Goal: Task Accomplishment & Management: Use online tool/utility

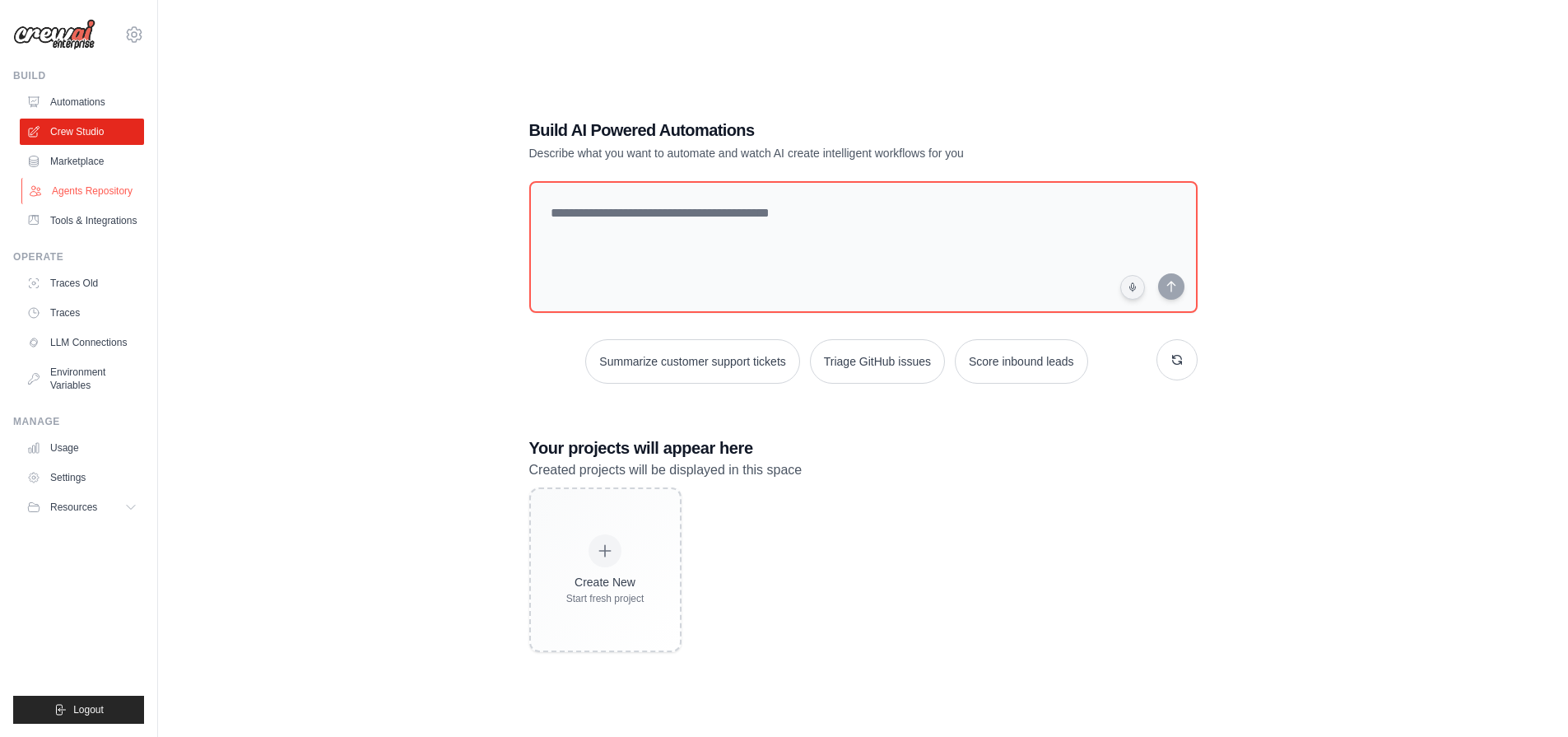
click at [80, 192] on link "Agents Repository" at bounding box center [83, 190] width 124 height 26
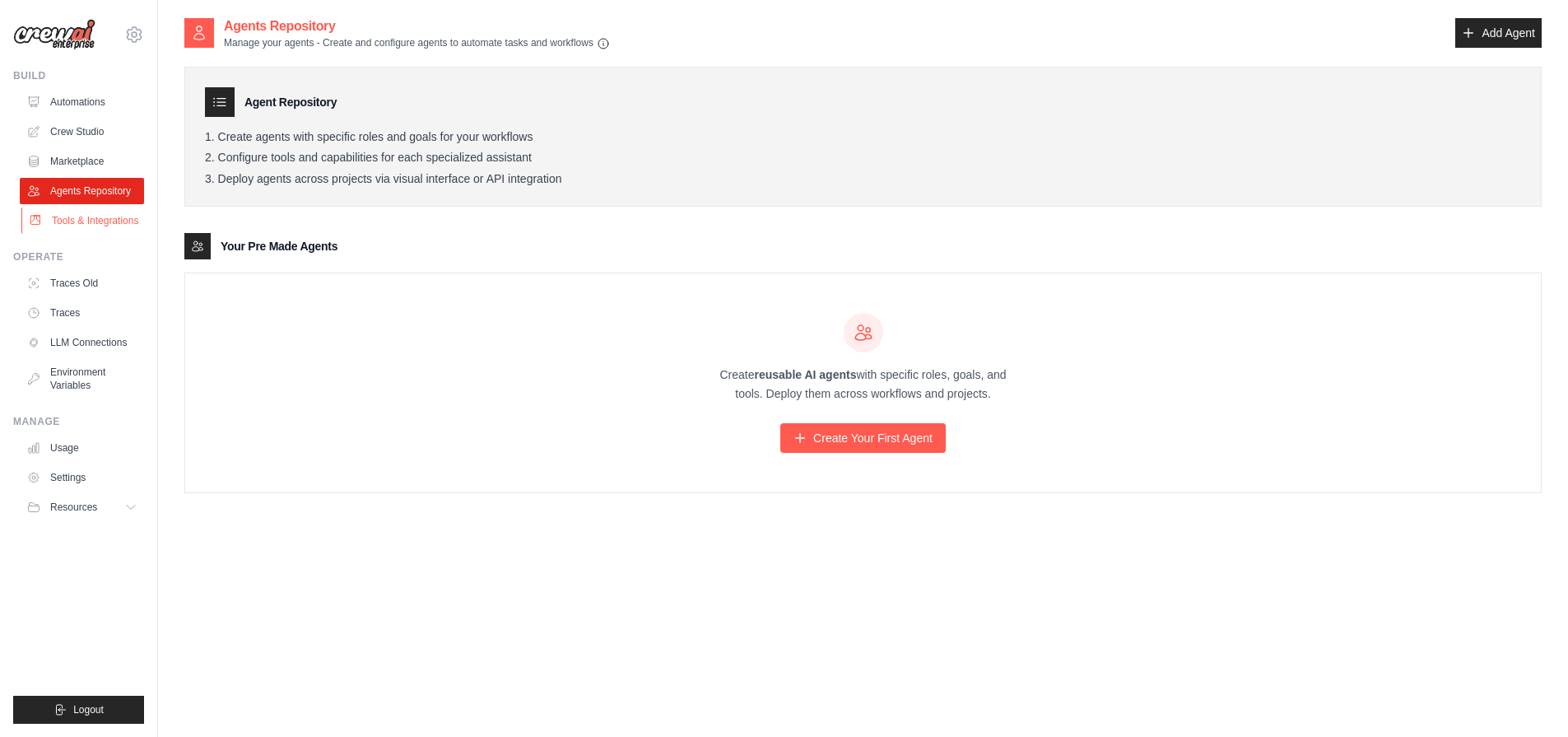
click at [74, 224] on link "Tools & Integrations" at bounding box center [83, 221] width 124 height 26
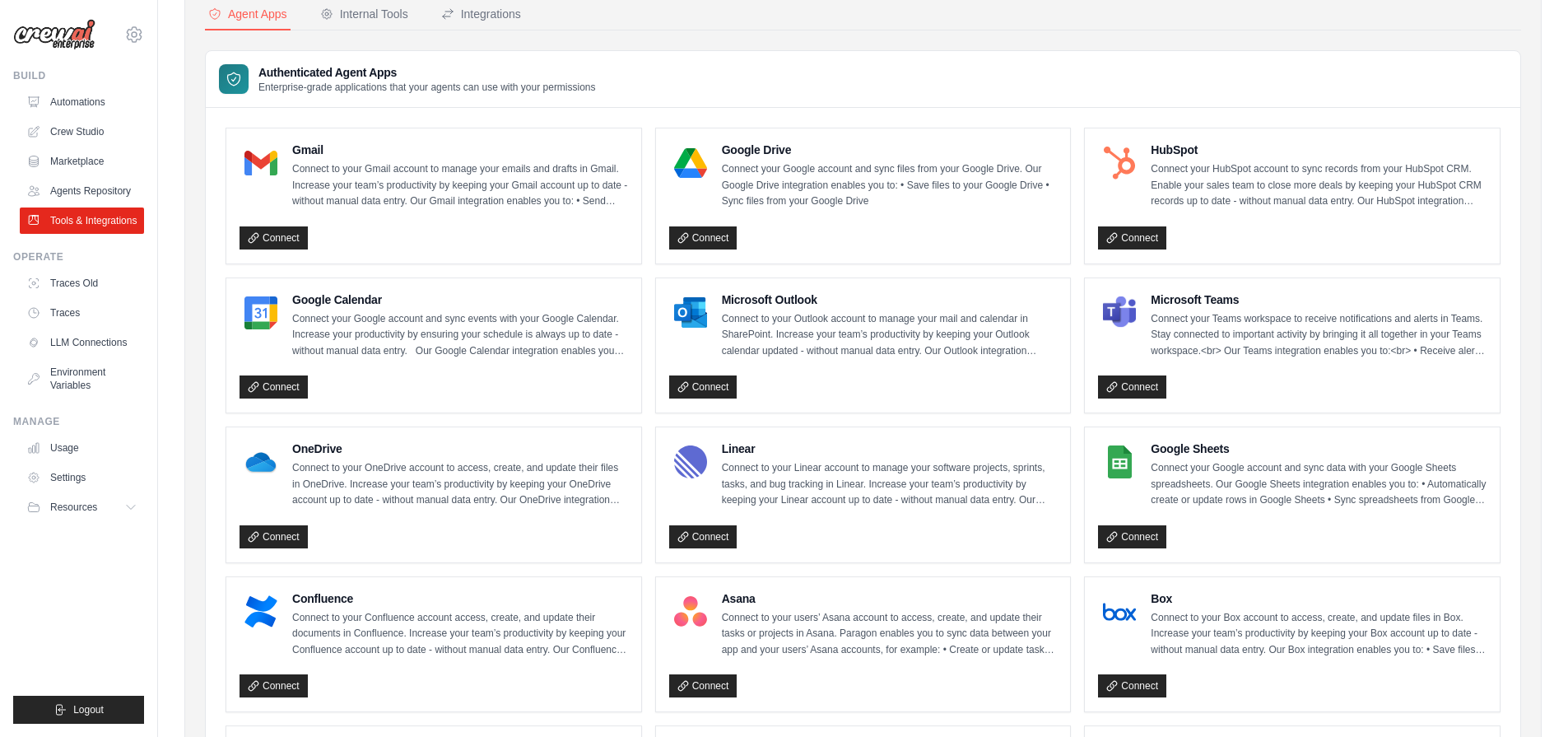
scroll to position [53, 0]
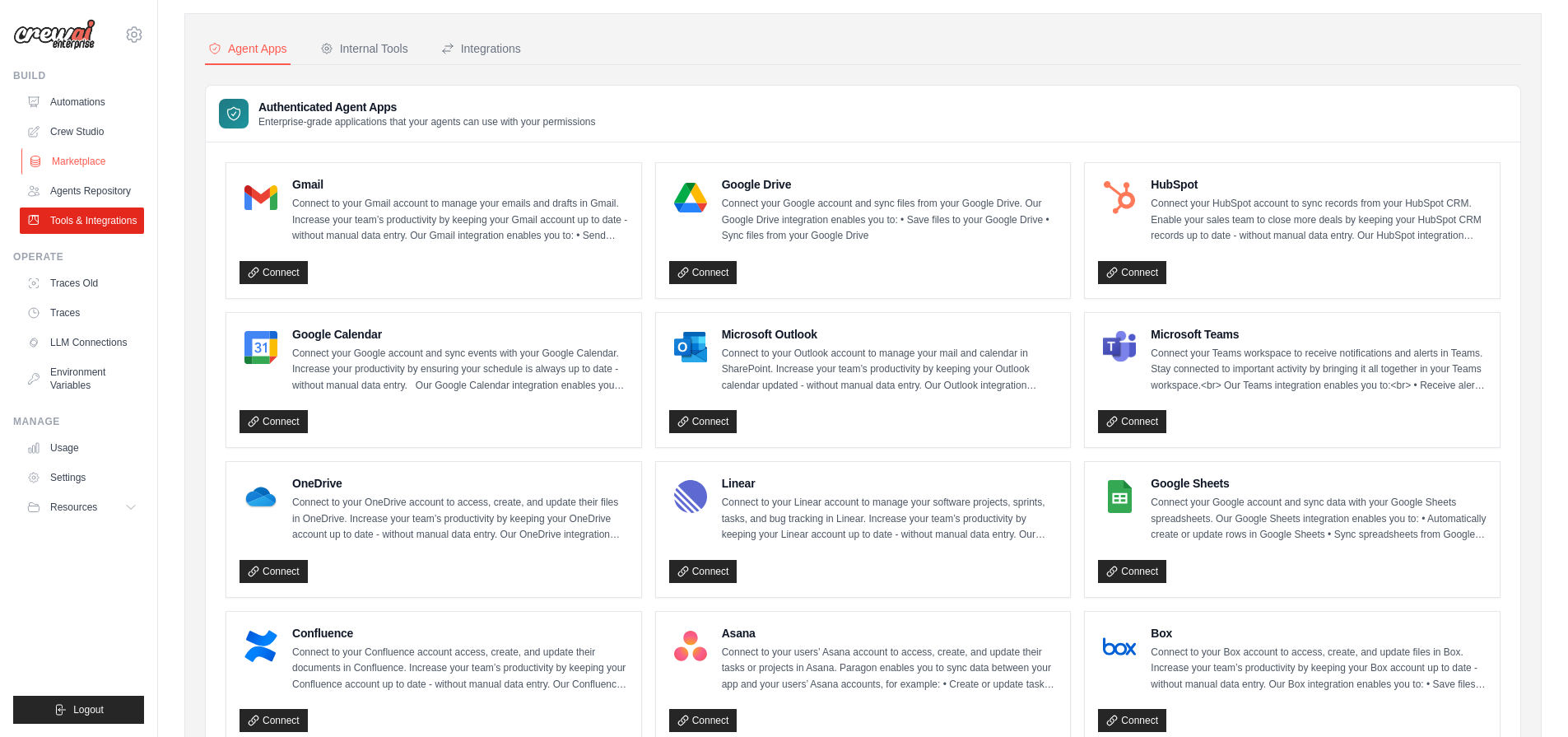
click at [59, 164] on link "Marketplace" at bounding box center [83, 161] width 124 height 26
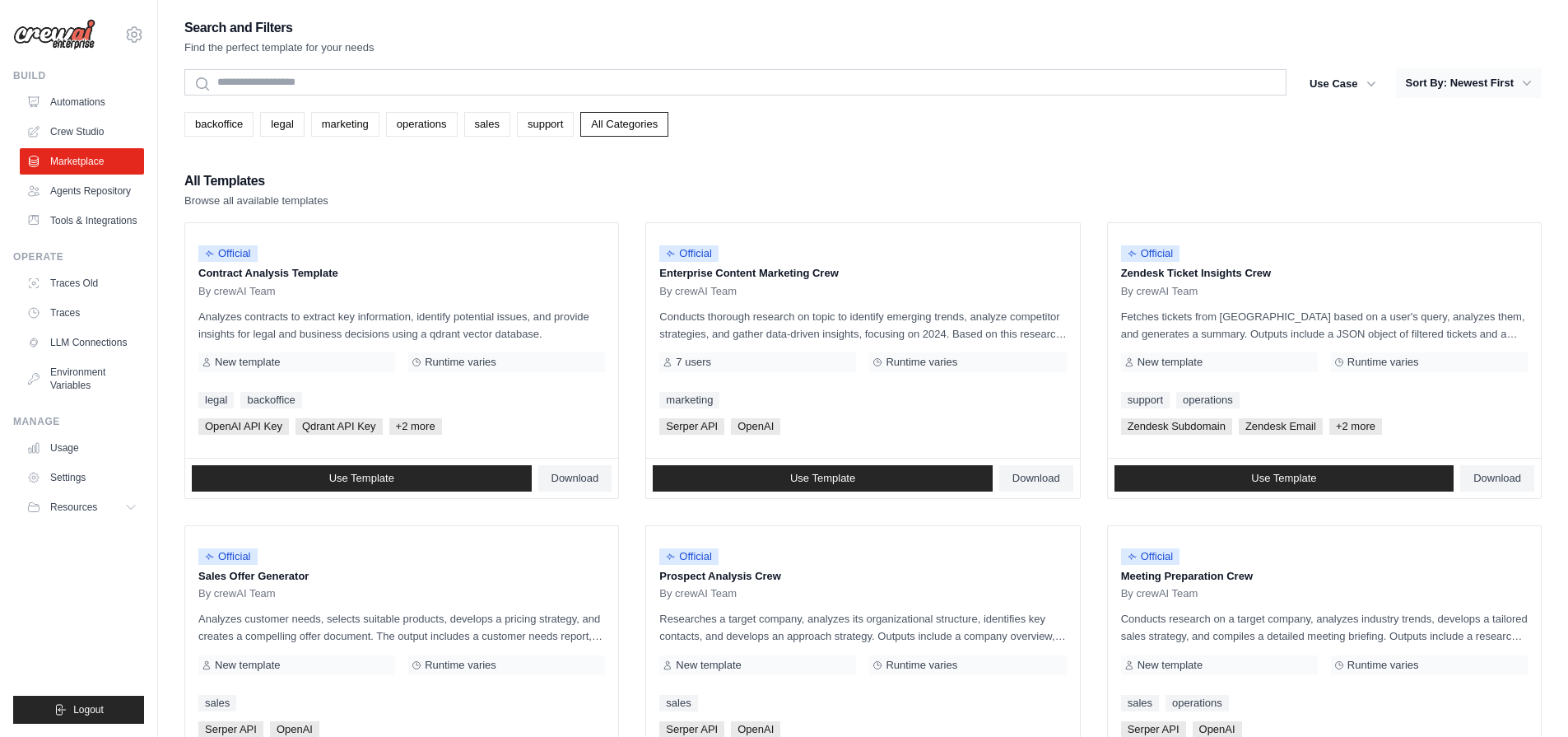
click at [1467, 79] on button "Sort By: Newest First" at bounding box center [1469, 83] width 146 height 29
click at [1488, 82] on button "Sort By: Newest First" at bounding box center [1469, 83] width 146 height 29
click at [1494, 82] on button "Sort By: Newest First" at bounding box center [1469, 83] width 146 height 29
click at [1460, 90] on button "Sort By: Newest First" at bounding box center [1469, 83] width 146 height 29
click at [1520, 79] on icon "button" at bounding box center [1527, 82] width 17 height 17
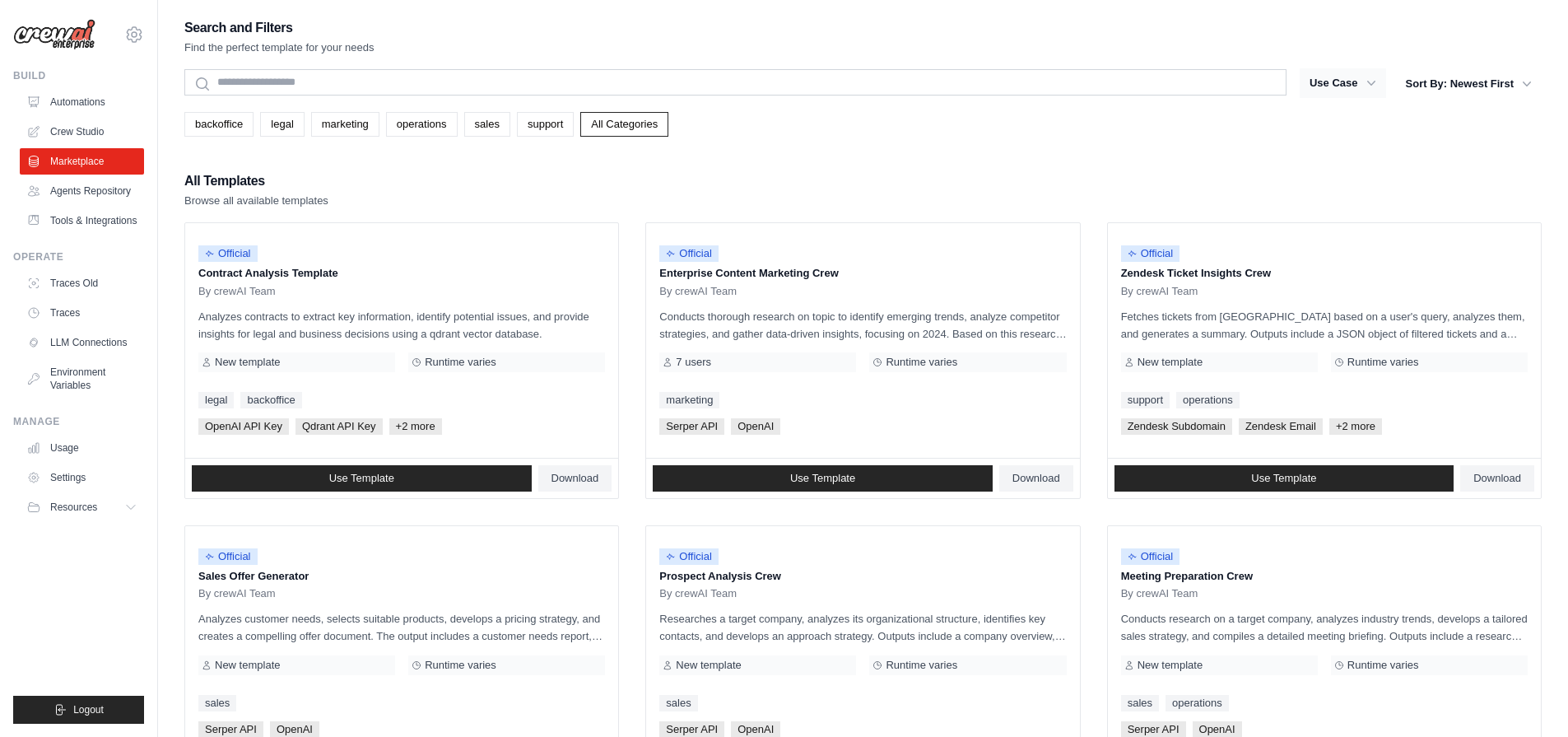
click at [1357, 91] on button "Use Case" at bounding box center [1343, 83] width 86 height 29
click at [1364, 78] on icon "button" at bounding box center [1371, 82] width 17 height 17
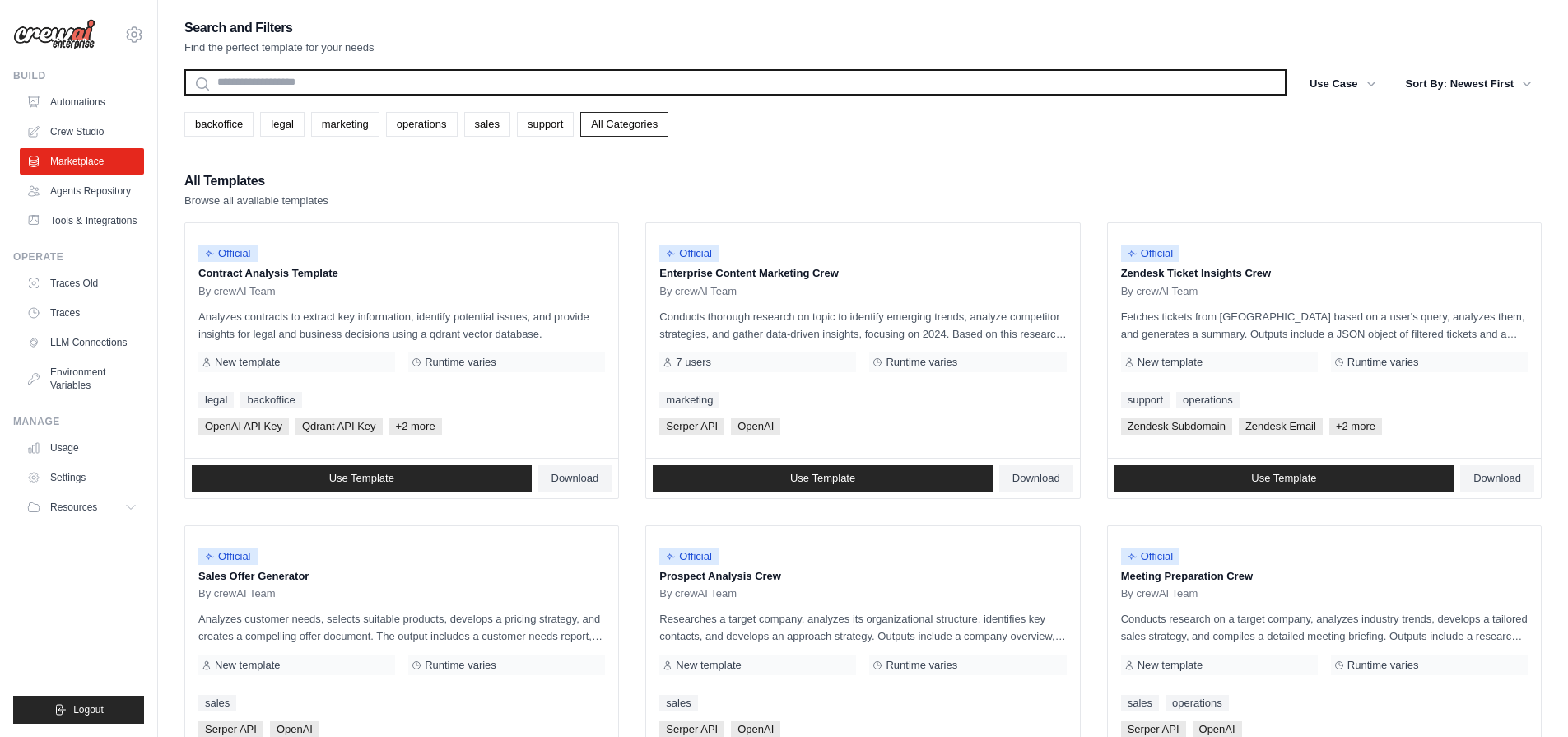
click at [1176, 88] on input "text" at bounding box center [735, 82] width 1102 height 26
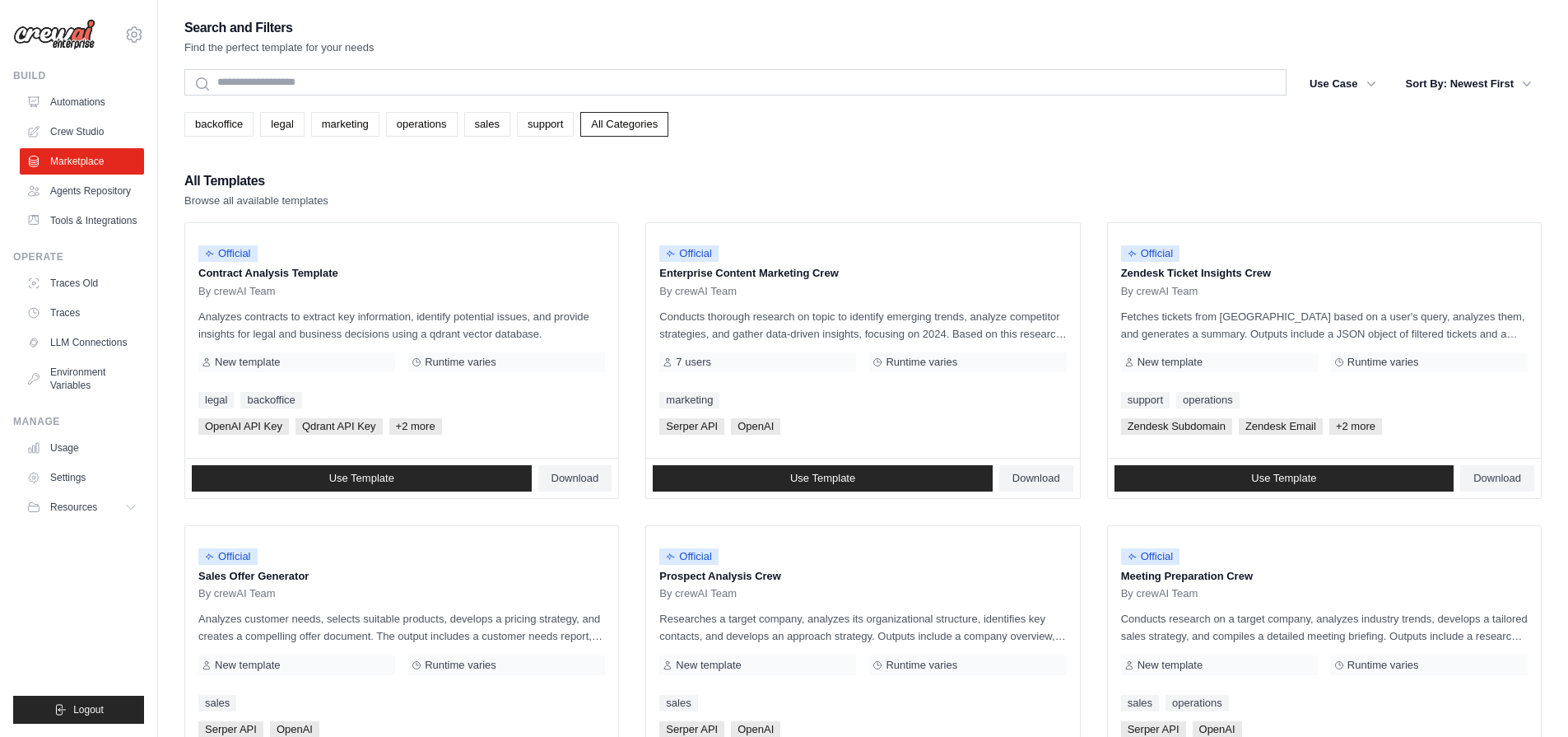
click at [1072, 133] on div "backoffice legal marketing operations sales support All Categories" at bounding box center [862, 123] width 1357 height 25
click at [594, 126] on link "All Categories" at bounding box center [624, 123] width 88 height 25
click at [1447, 90] on button "Sort By: Newest First" at bounding box center [1469, 83] width 146 height 29
click at [1460, 85] on button "Sort By: Newest First" at bounding box center [1469, 83] width 146 height 29
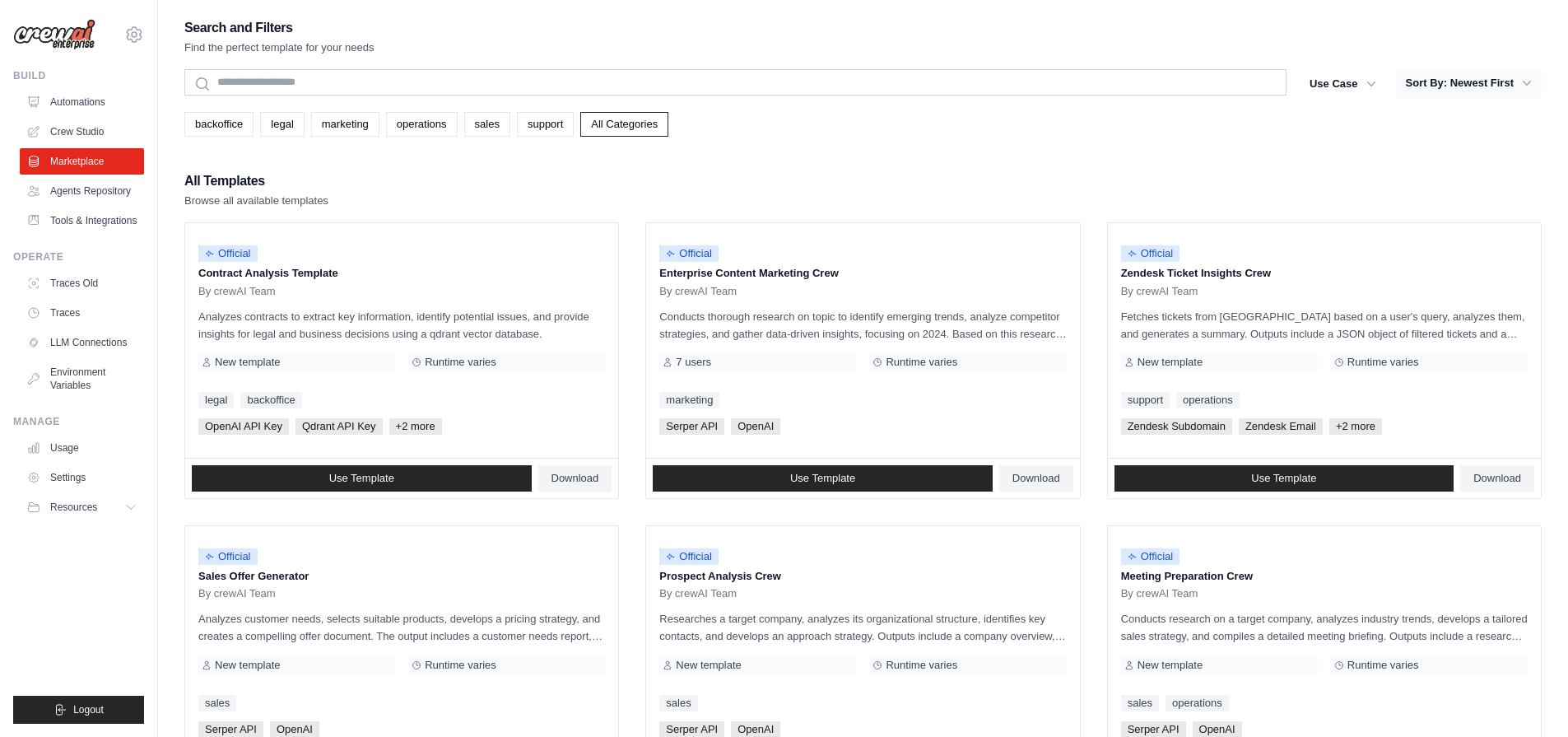
drag, startPoint x: 1522, startPoint y: 73, endPoint x: 1520, endPoint y: 83, distance: 10.2
click at [1521, 74] on button "Sort By: Newest First" at bounding box center [1469, 83] width 146 height 29
click at [1520, 83] on icon "button" at bounding box center [1527, 82] width 17 height 17
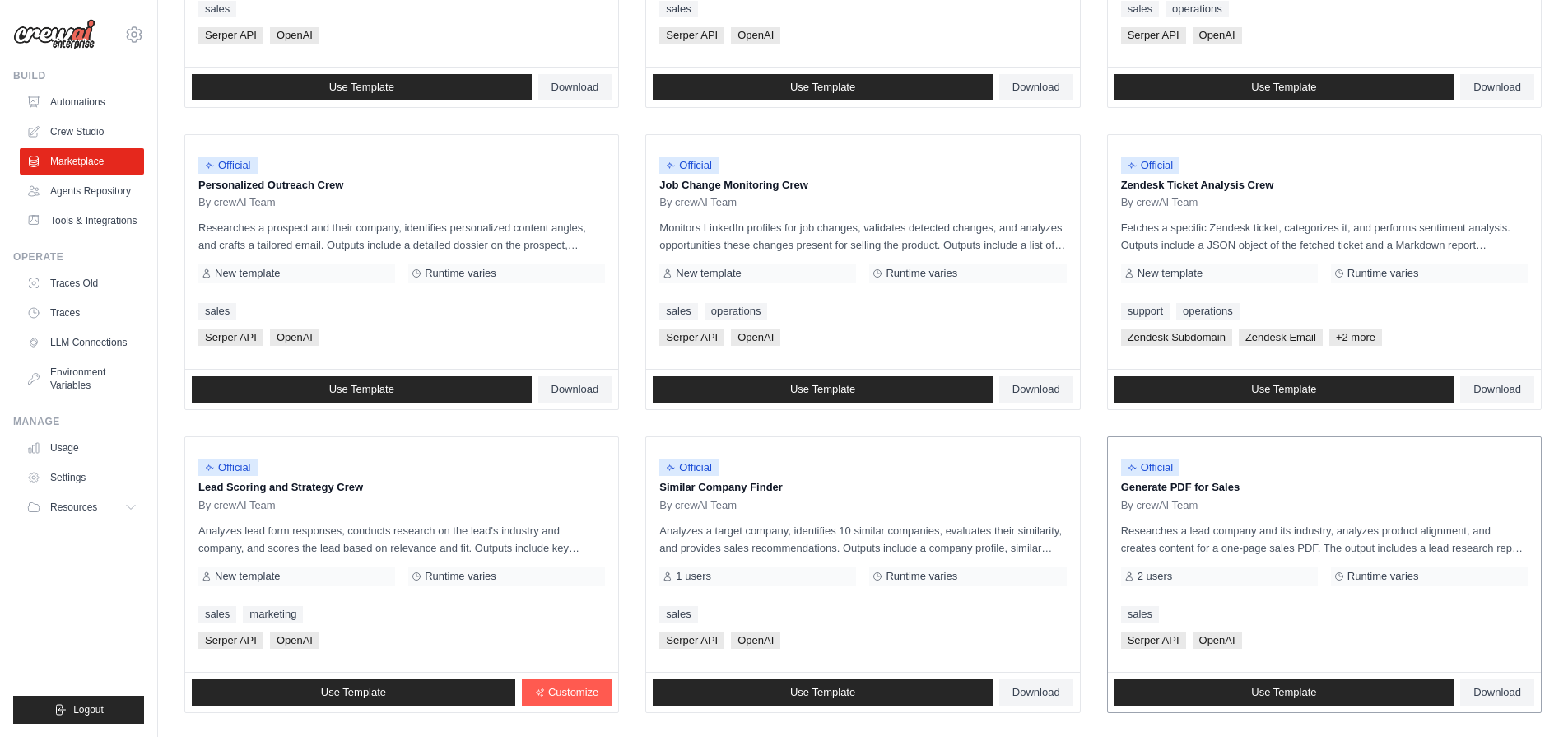
scroll to position [789, 0]
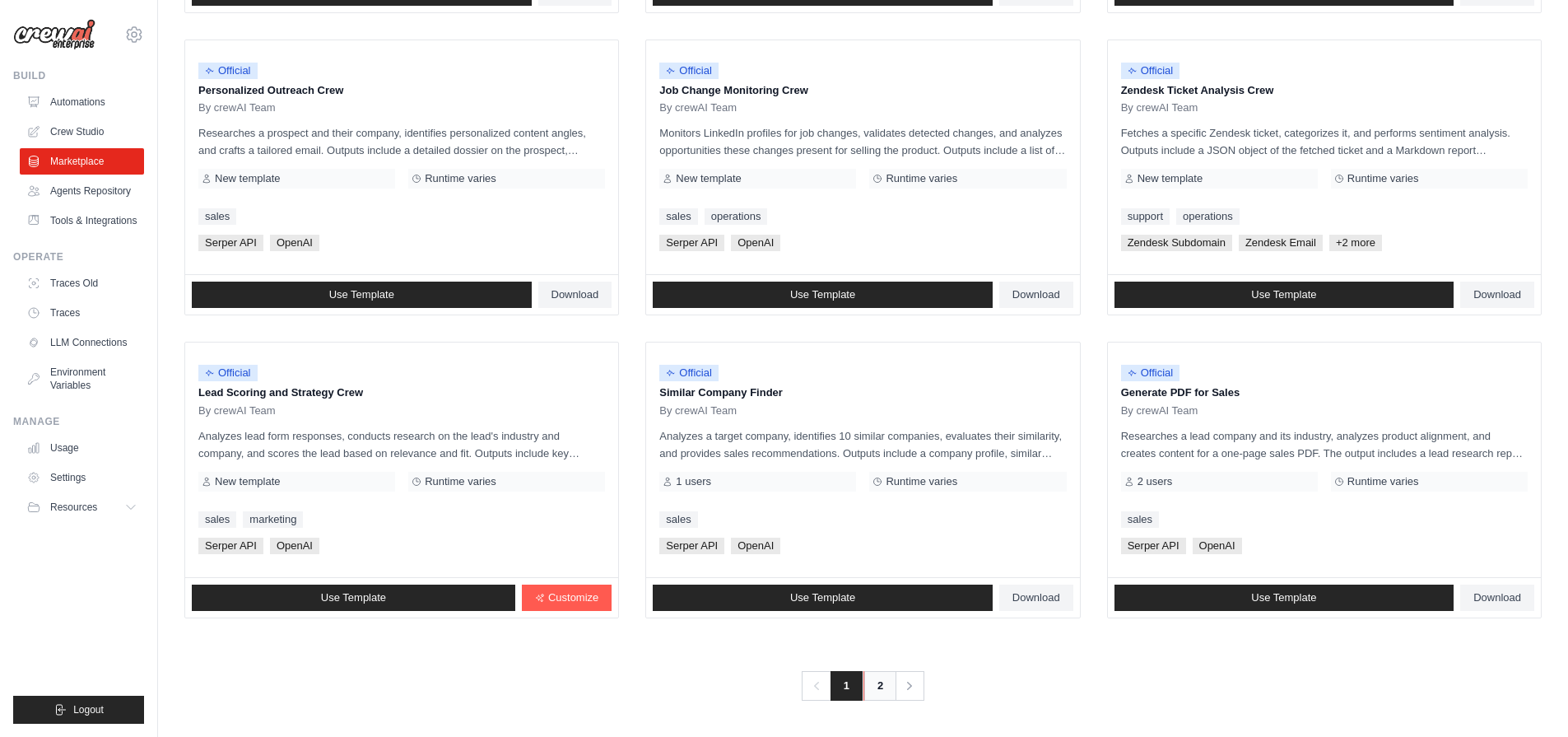
click at [882, 693] on link "2" at bounding box center [880, 686] width 33 height 29
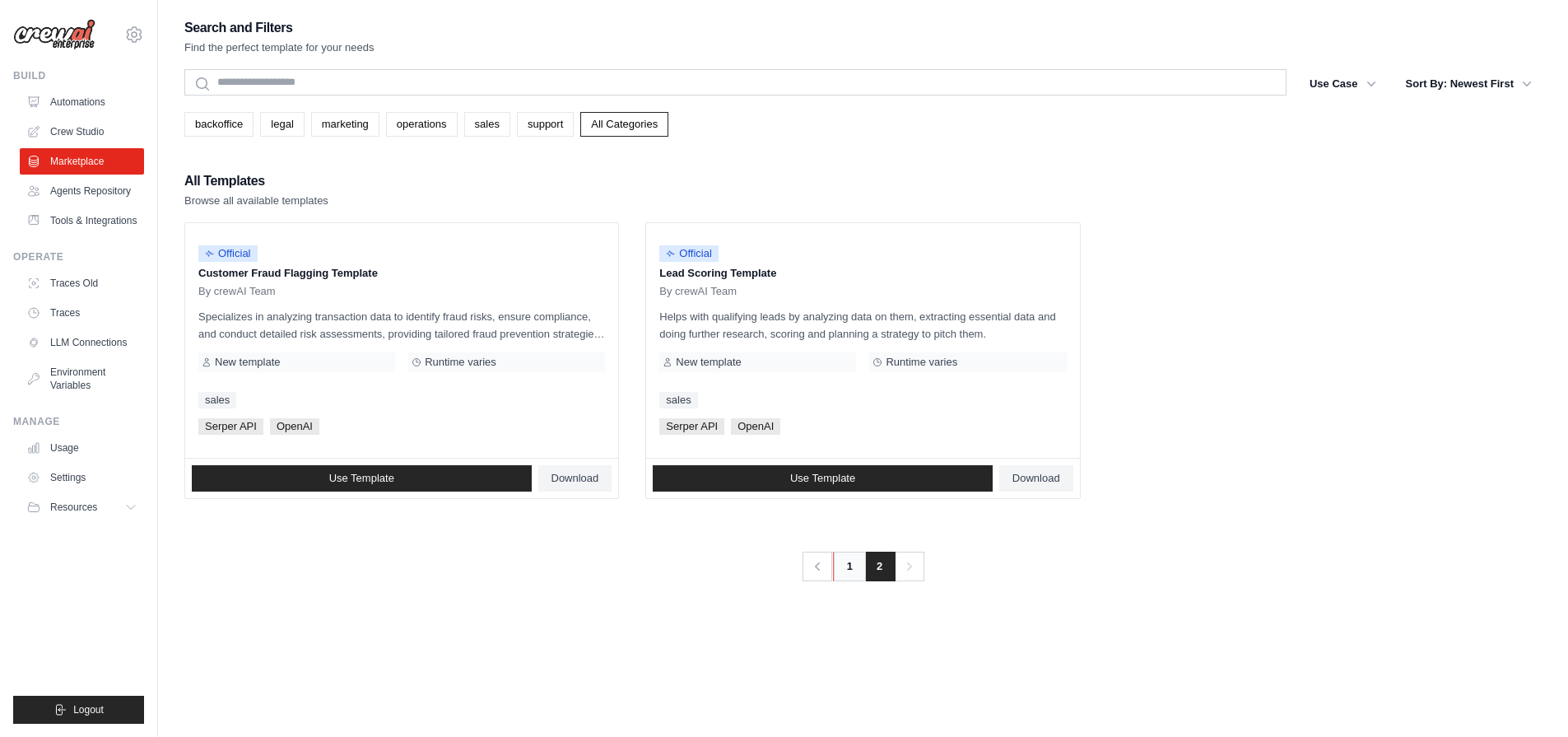
click at [852, 574] on link "1" at bounding box center [850, 566] width 33 height 29
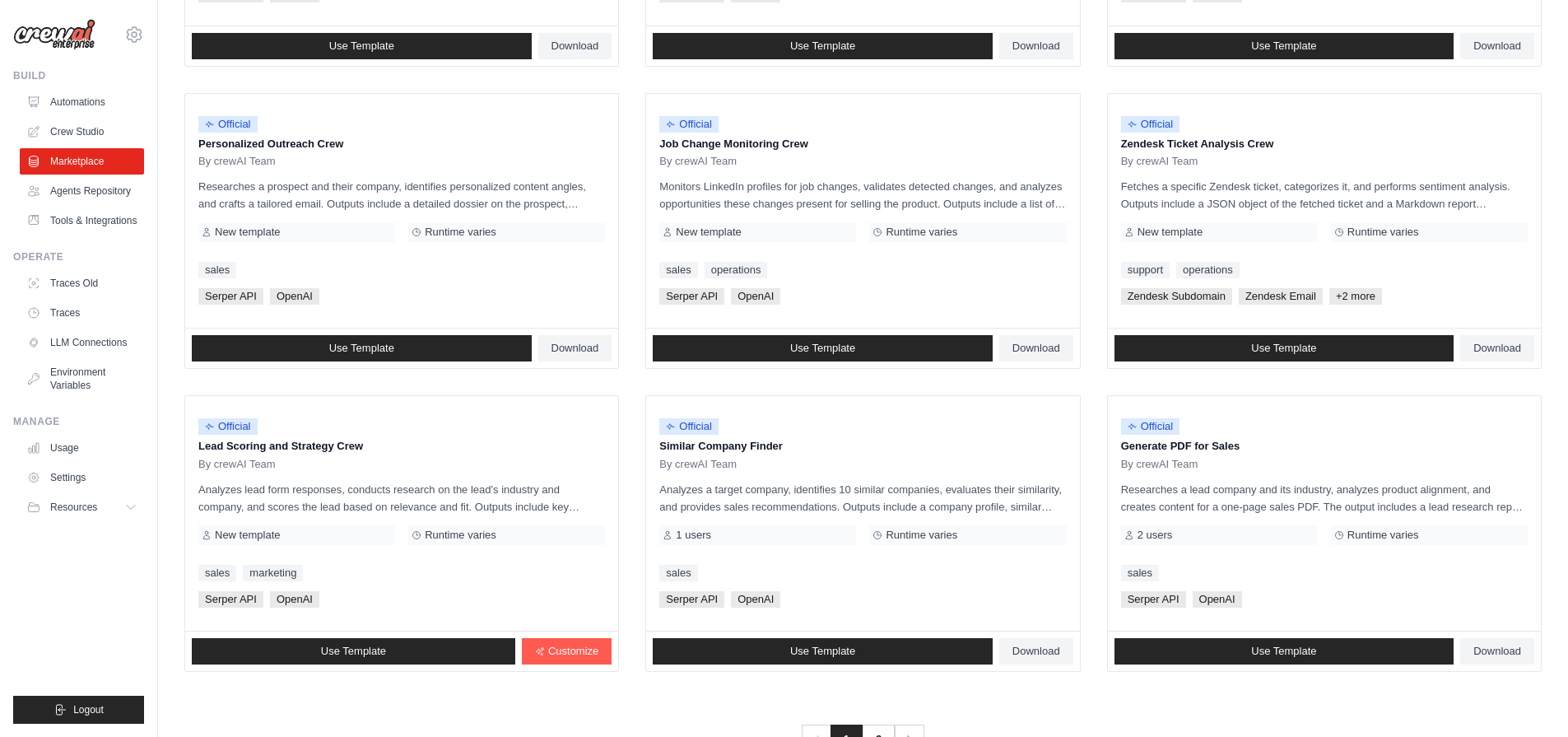
scroll to position [789, 0]
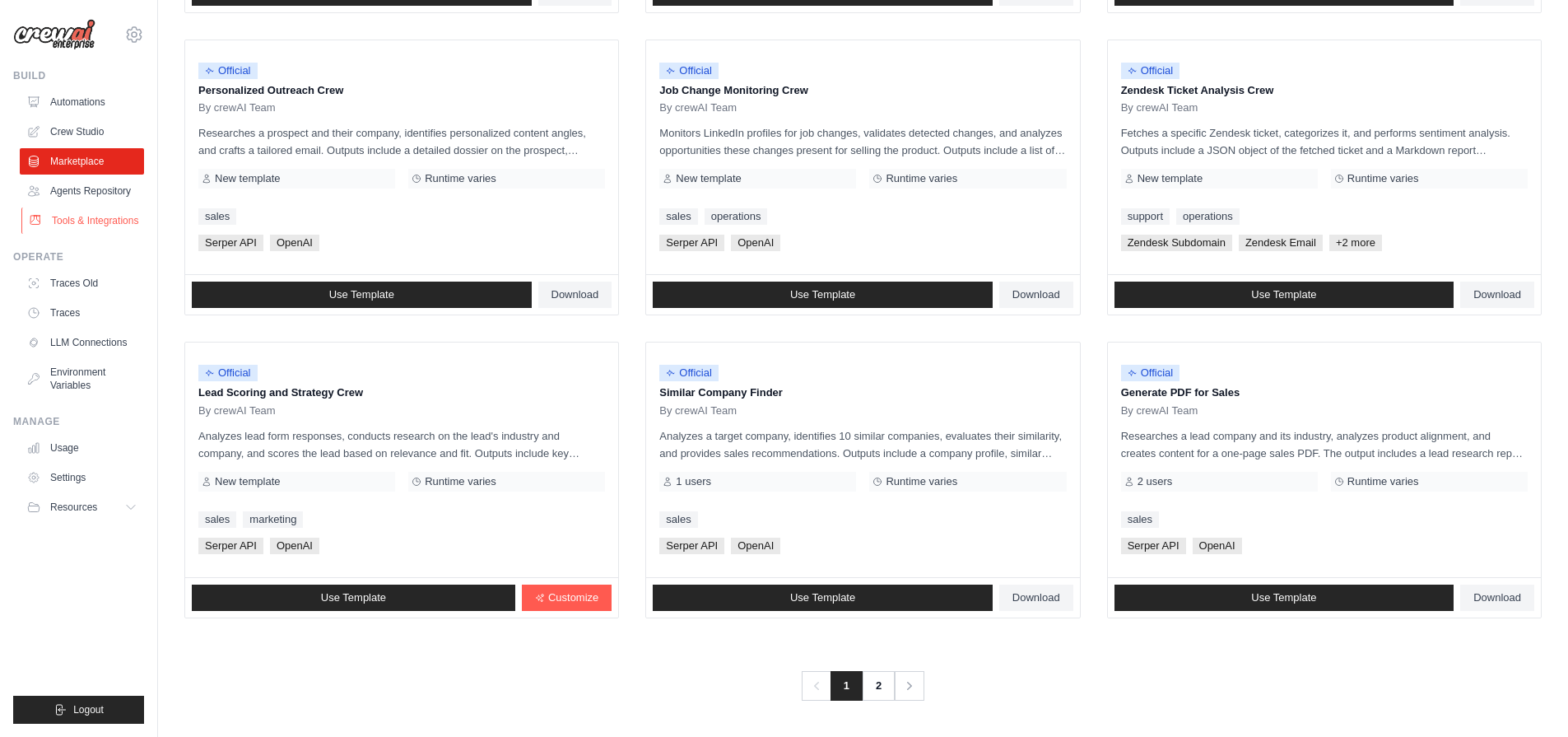
click at [106, 214] on link "Tools & Integrations" at bounding box center [83, 221] width 124 height 26
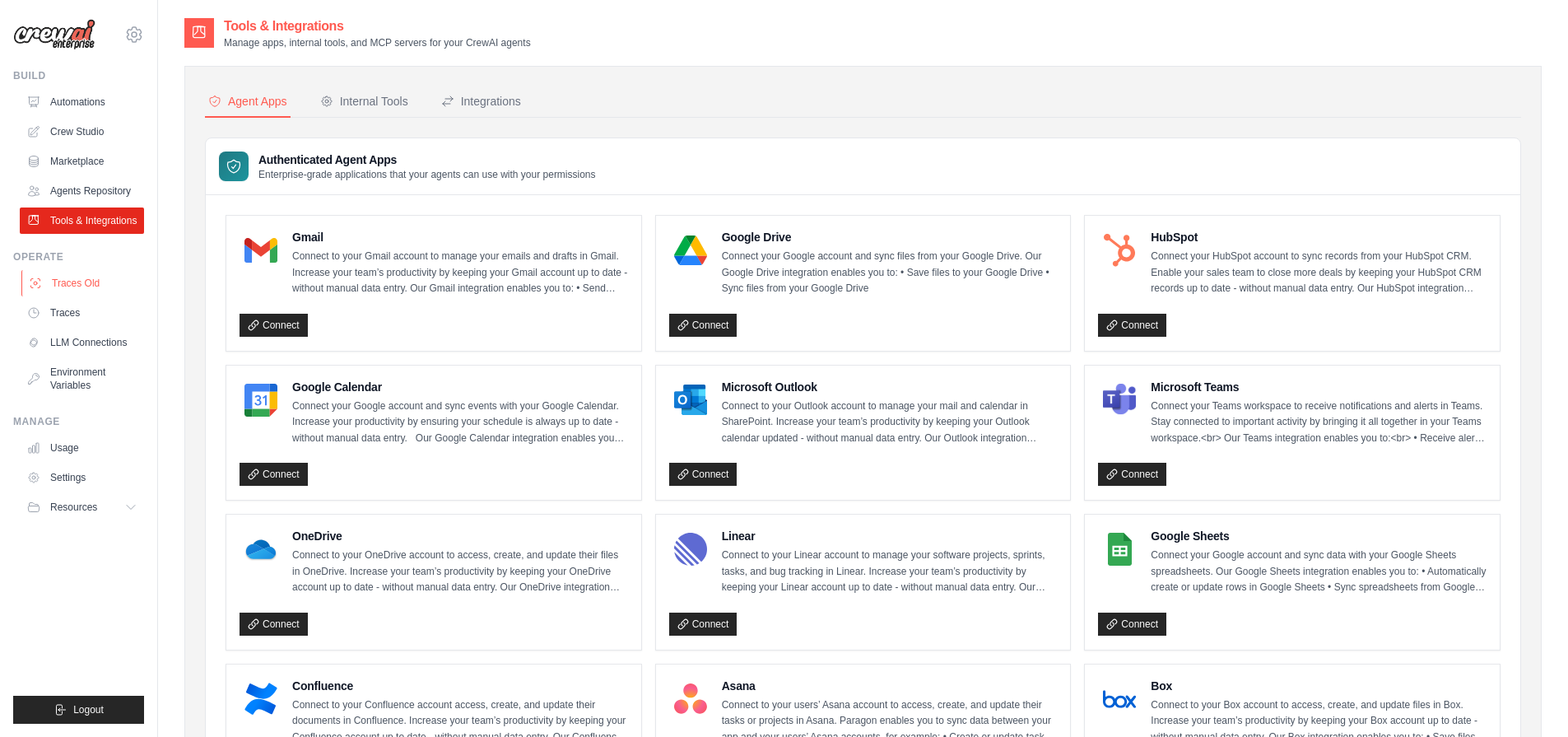
click at [105, 294] on link "Traces Old" at bounding box center [83, 283] width 124 height 26
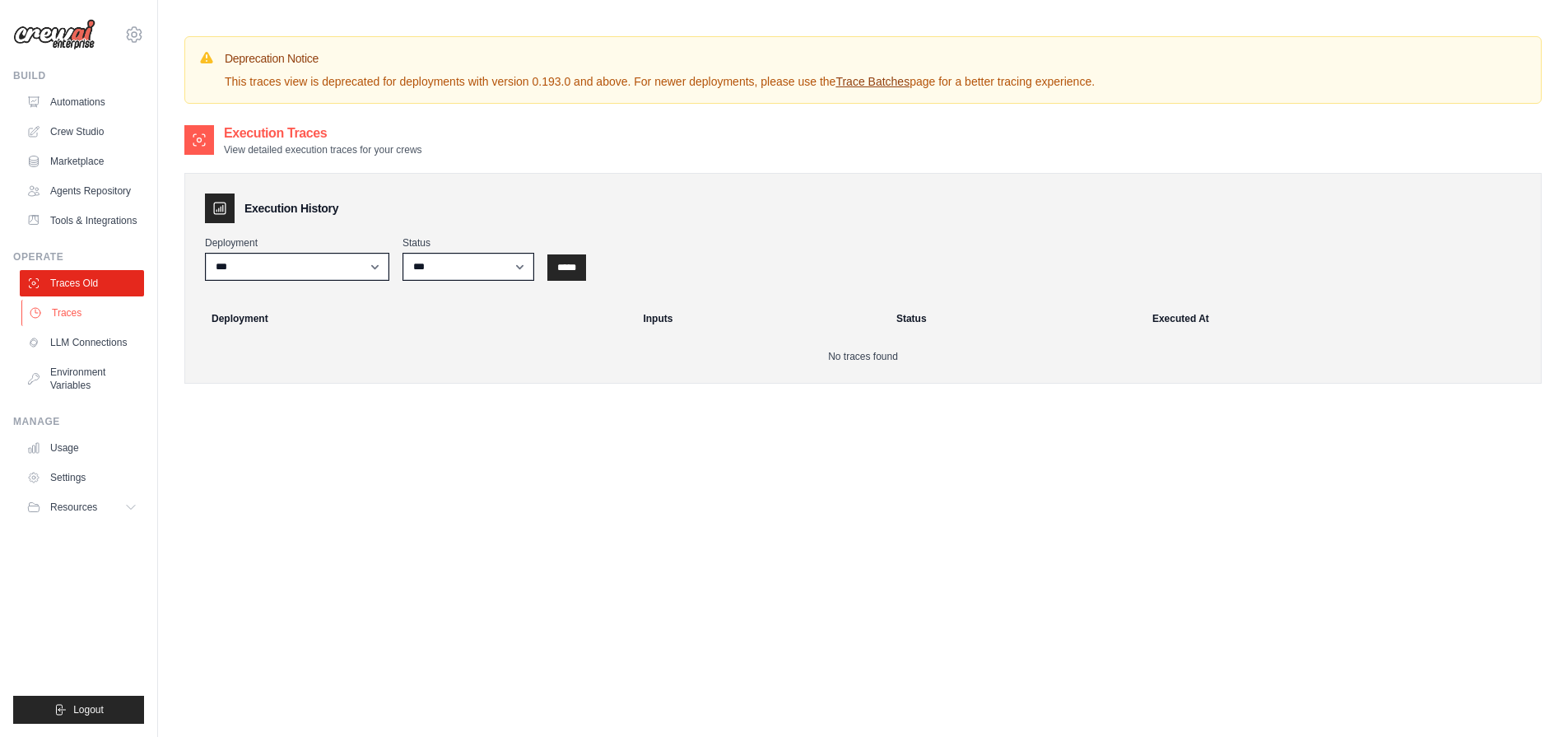
click at [95, 319] on link "Traces" at bounding box center [83, 313] width 124 height 26
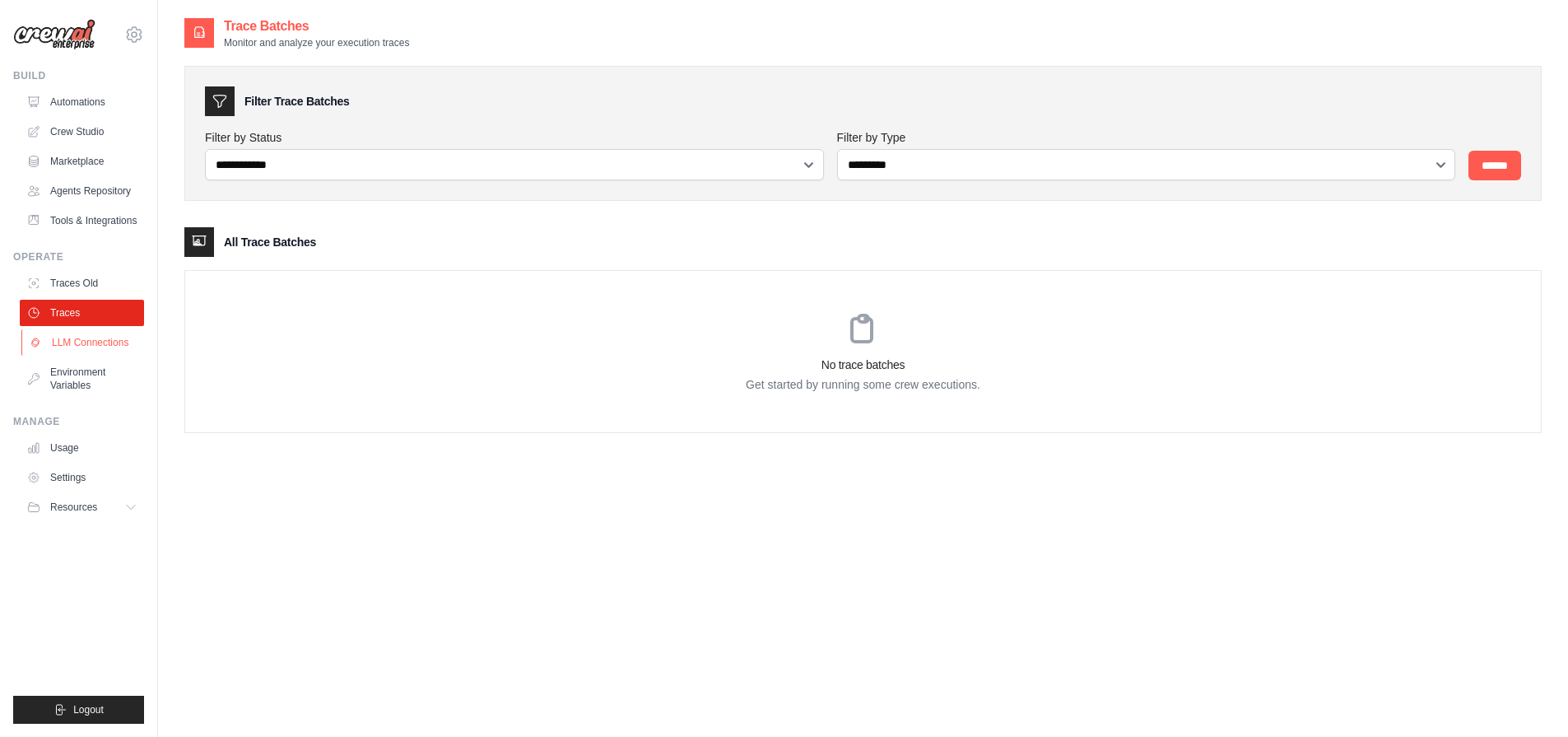
click at [74, 349] on link "LLM Connections" at bounding box center [83, 342] width 124 height 26
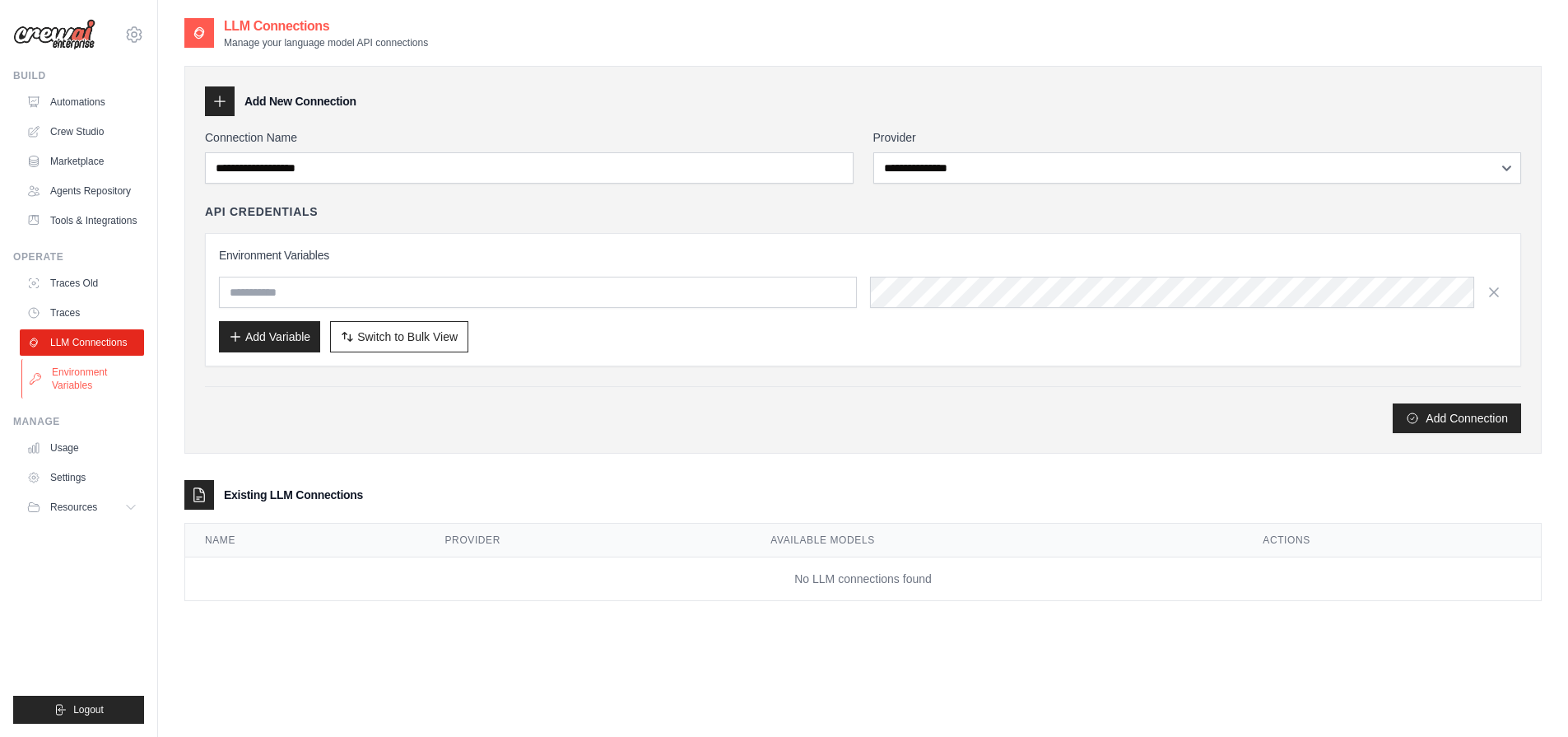
click at [64, 368] on link "Environment Variables" at bounding box center [83, 378] width 124 height 39
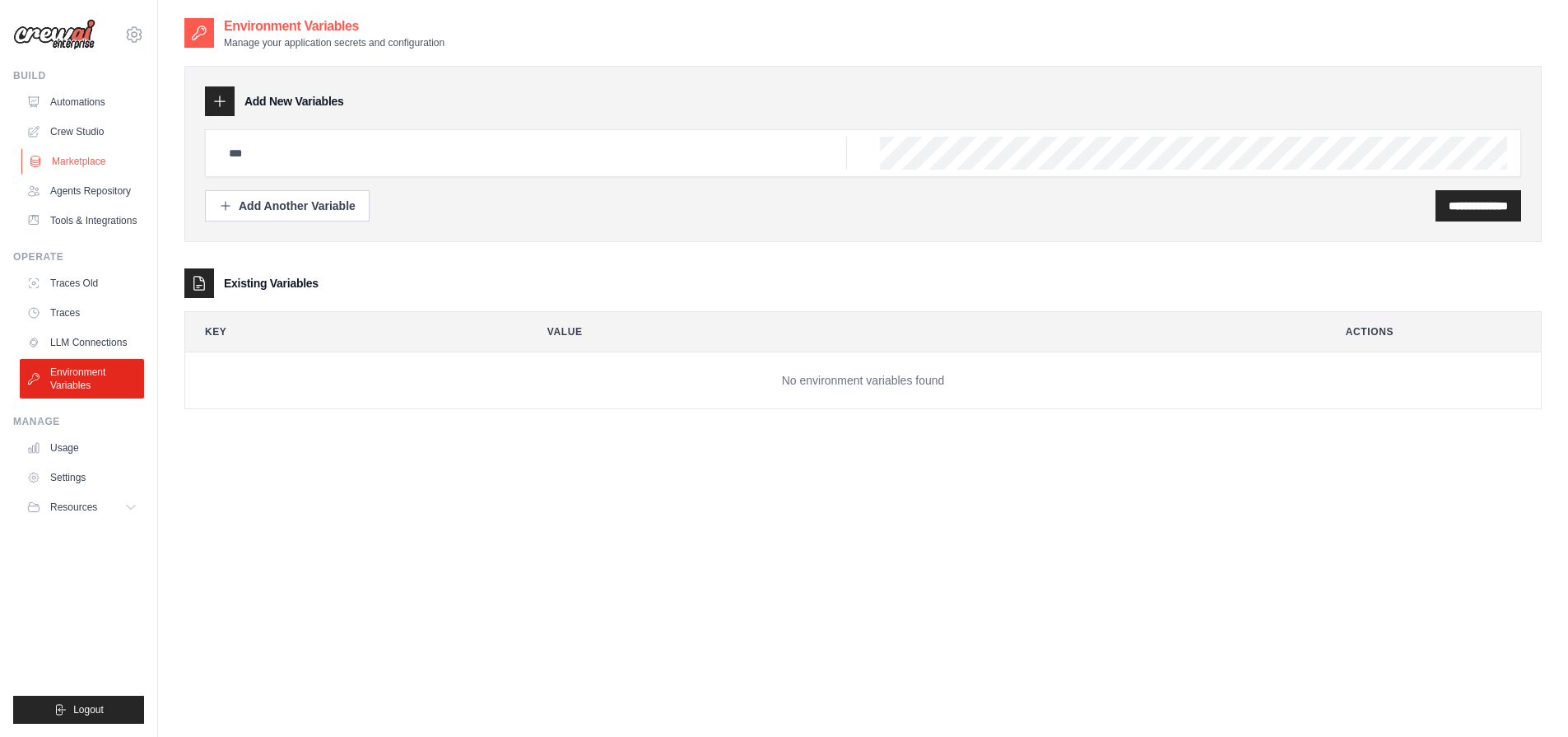
click at [65, 168] on link "Marketplace" at bounding box center [83, 161] width 124 height 26
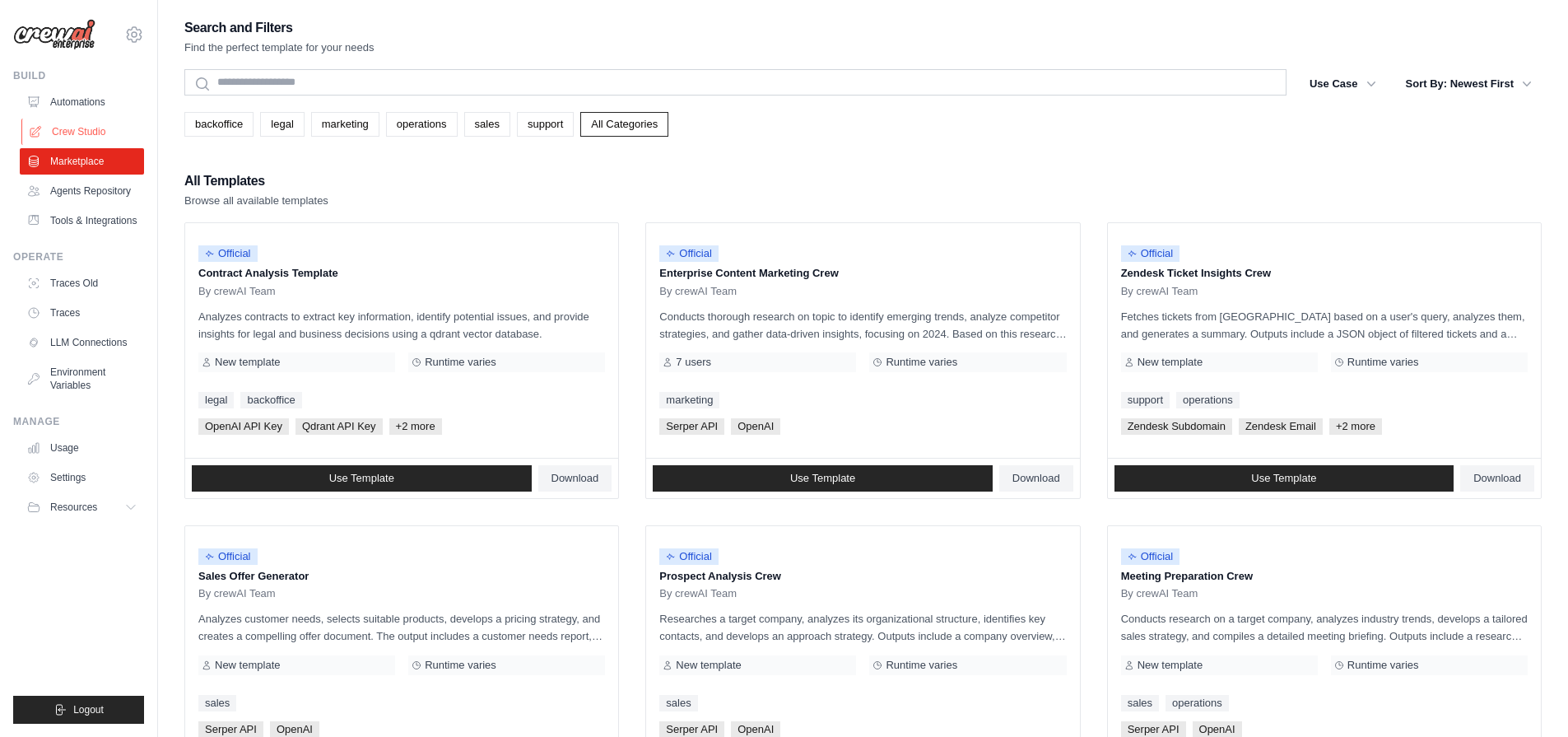
click at [75, 137] on link "Crew Studio" at bounding box center [83, 131] width 124 height 26
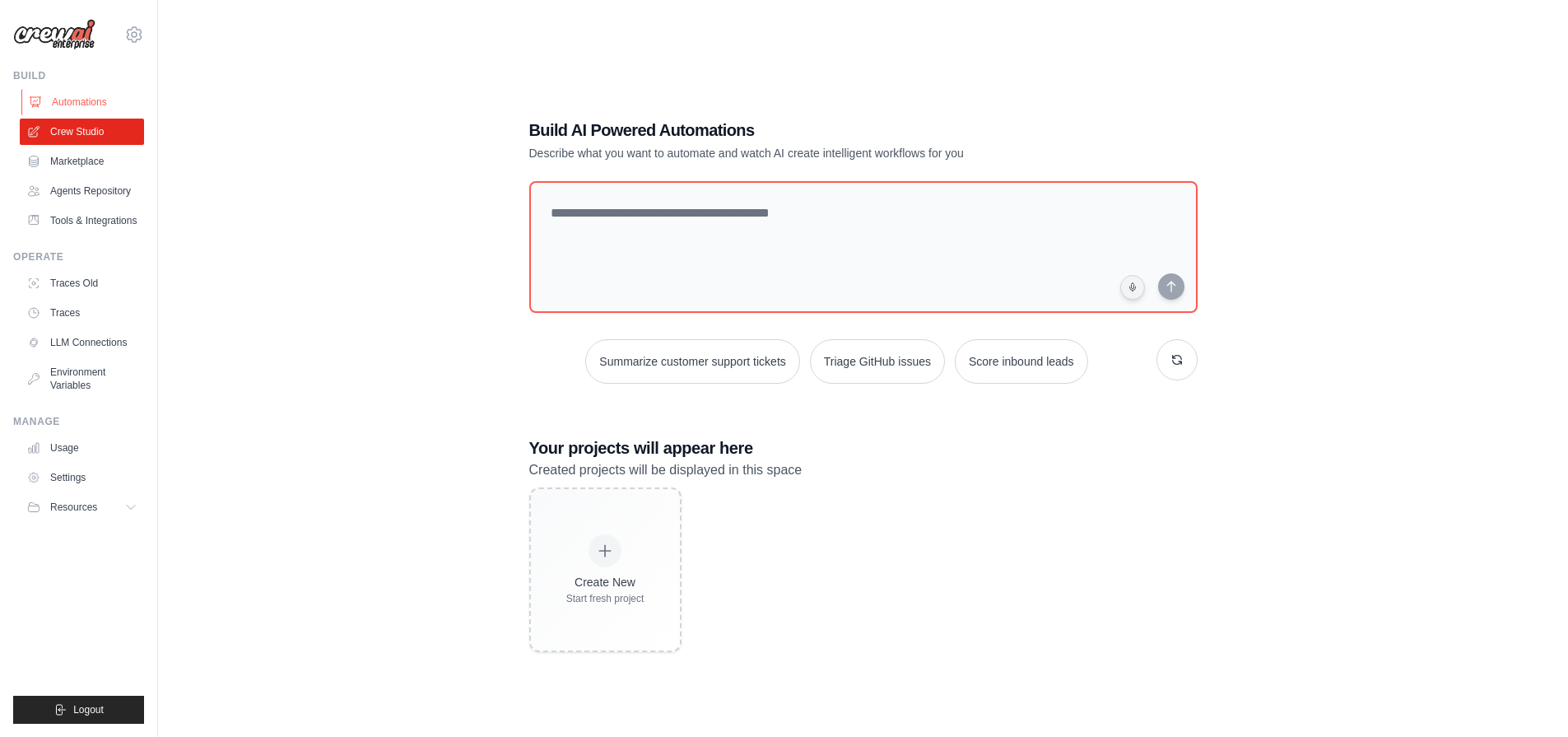
click at [77, 101] on link "Automations" at bounding box center [83, 102] width 124 height 26
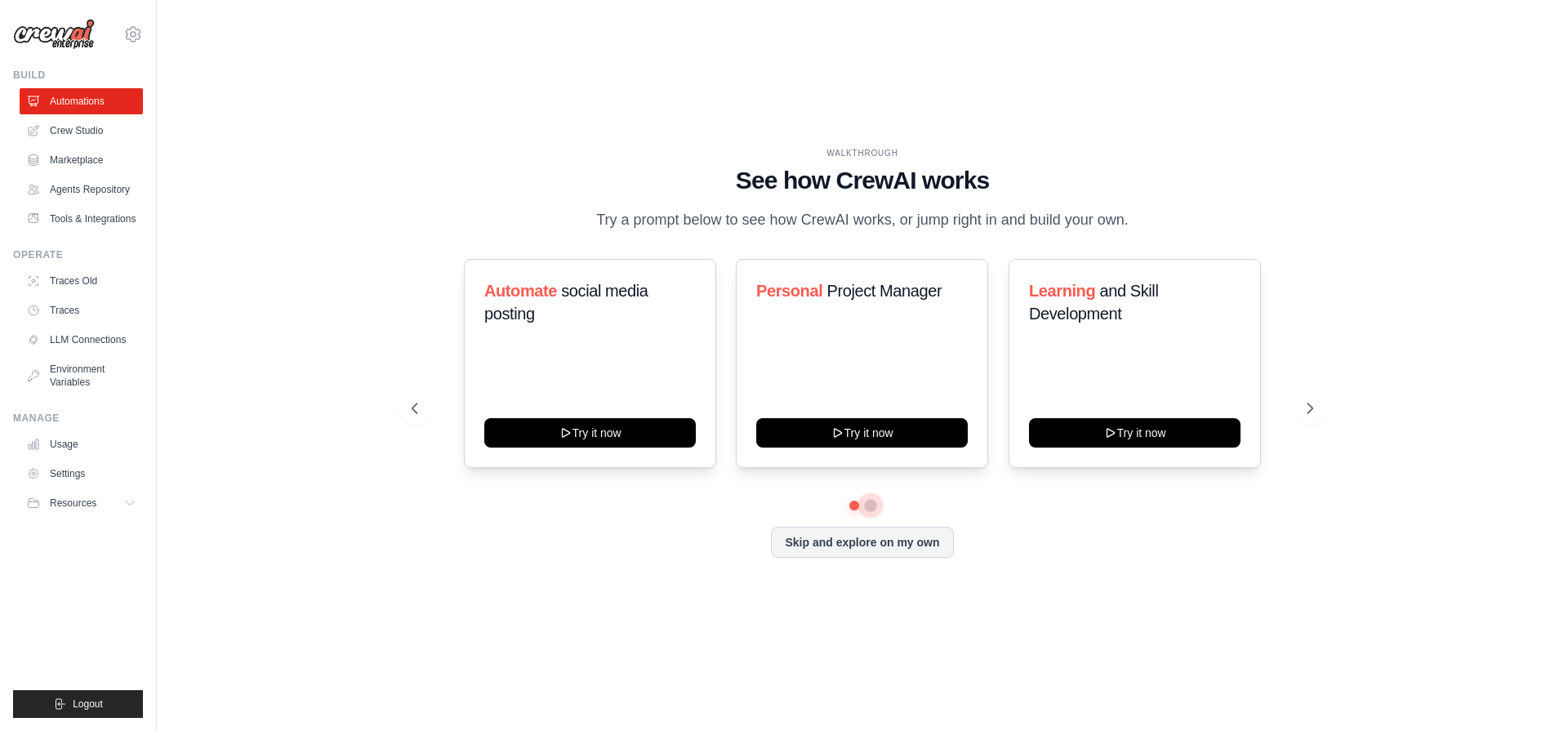
click at [871, 503] on button at bounding box center [870, 505] width 13 height 13
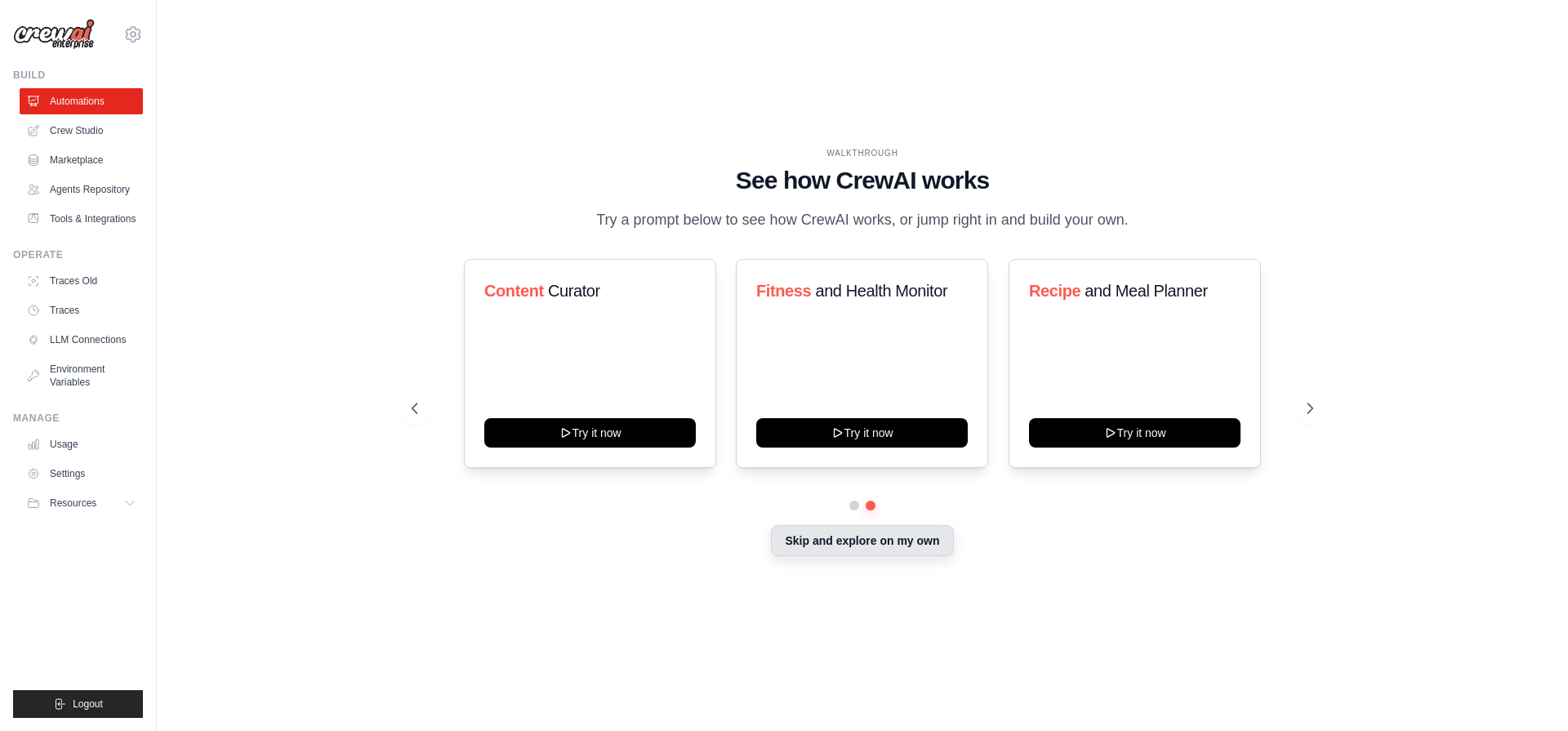
click at [875, 544] on button "Skip and explore on my own" at bounding box center [861, 540] width 182 height 31
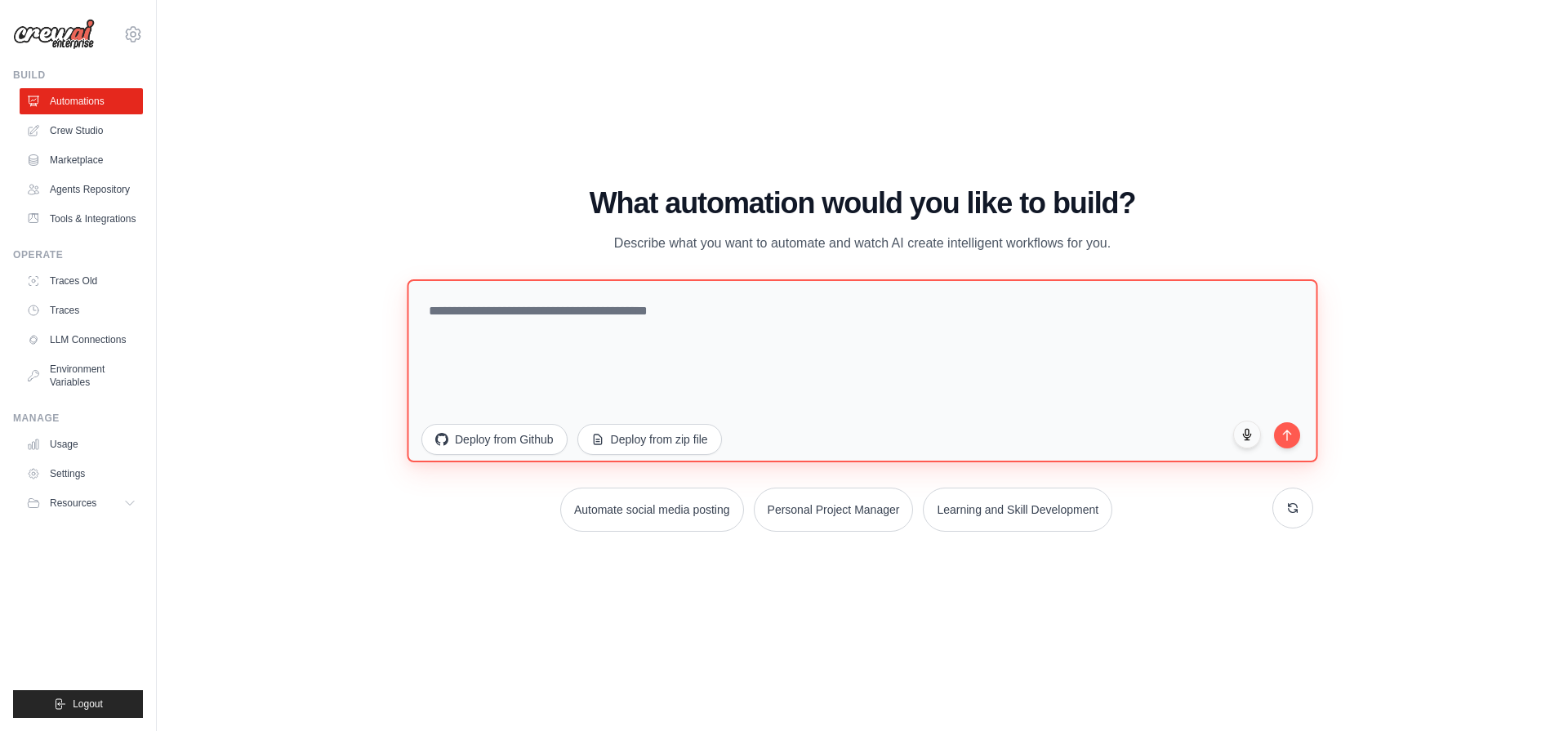
click at [771, 377] on textarea at bounding box center [861, 369] width 911 height 183
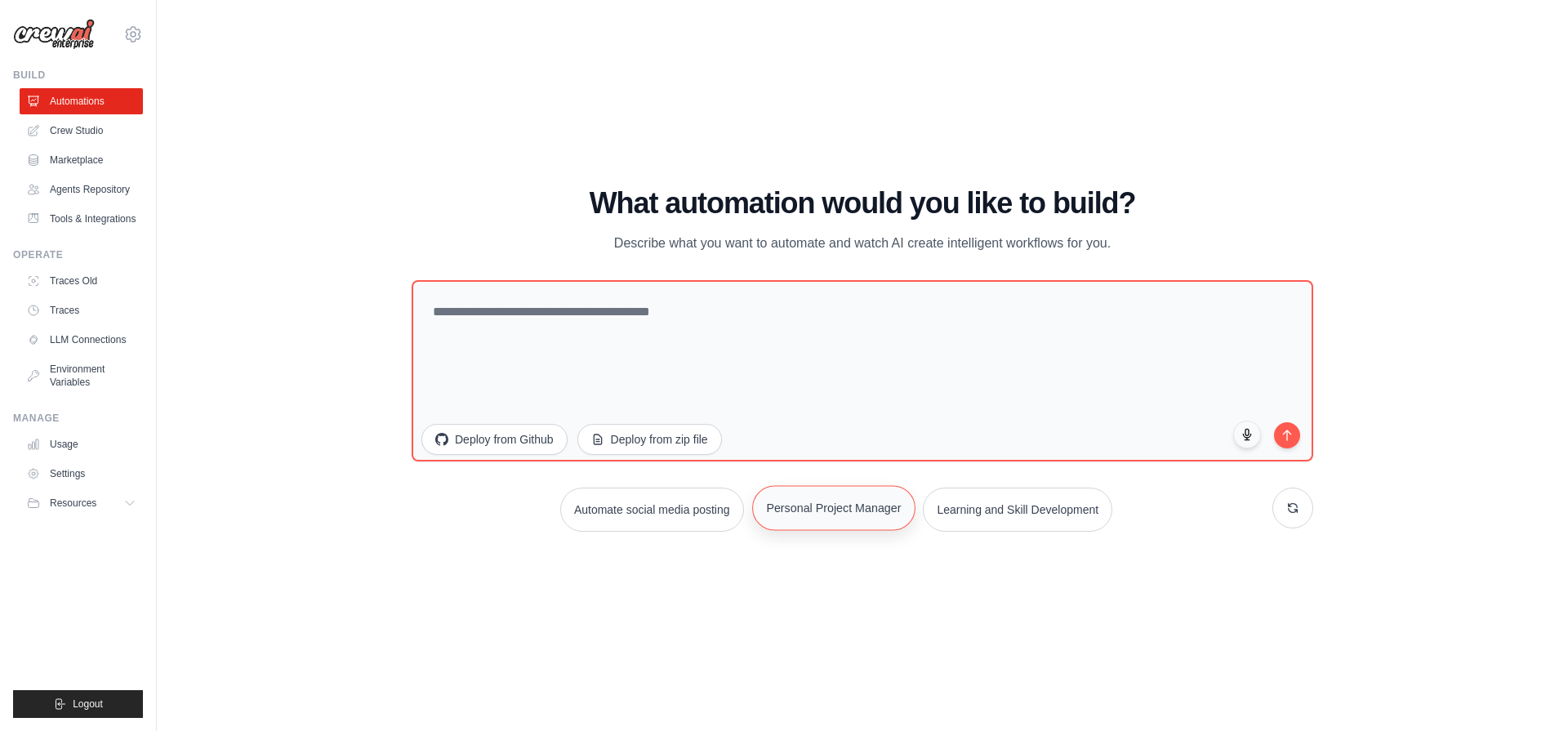
click at [816, 518] on button "Personal Project Manager" at bounding box center [834, 507] width 163 height 45
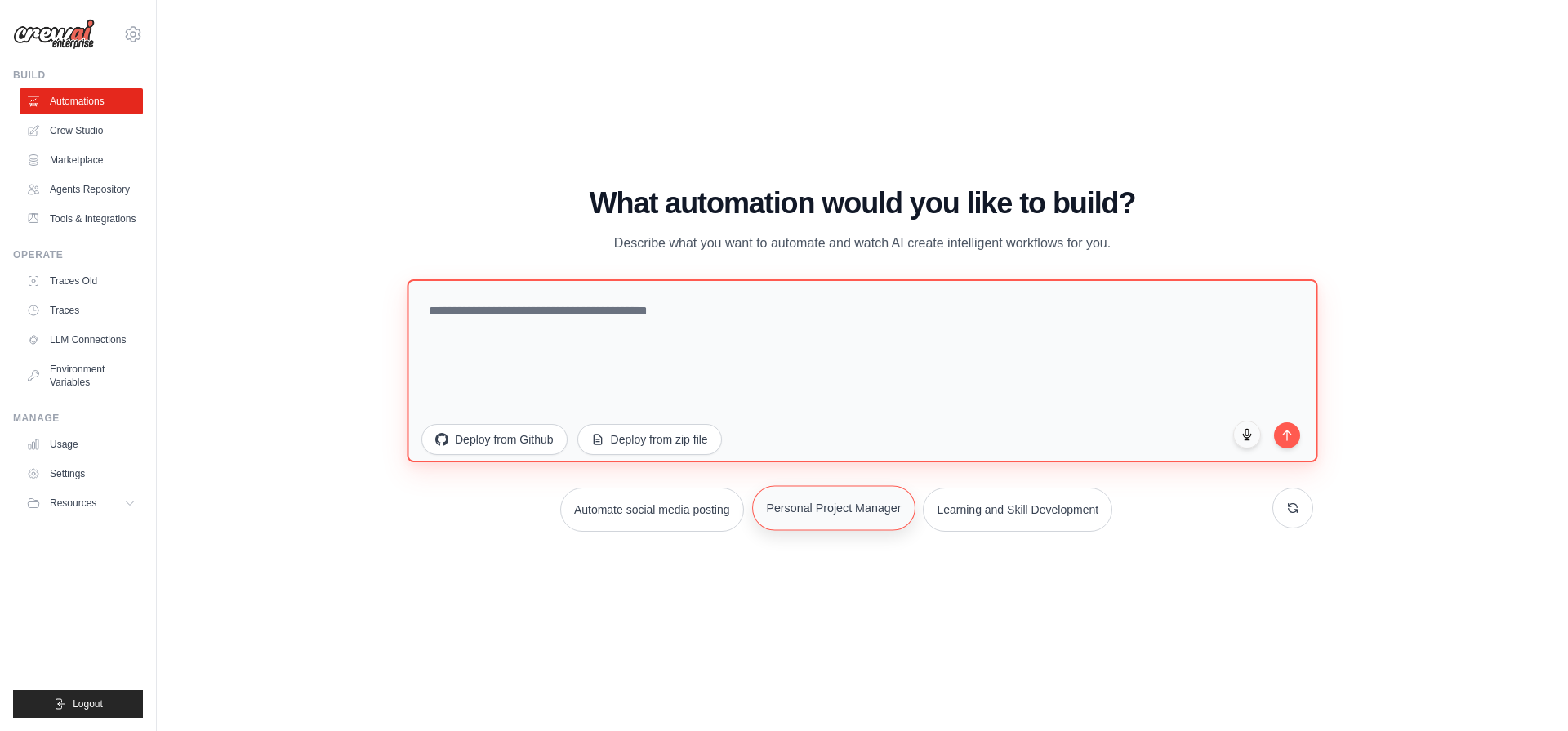
type textarea "**********"
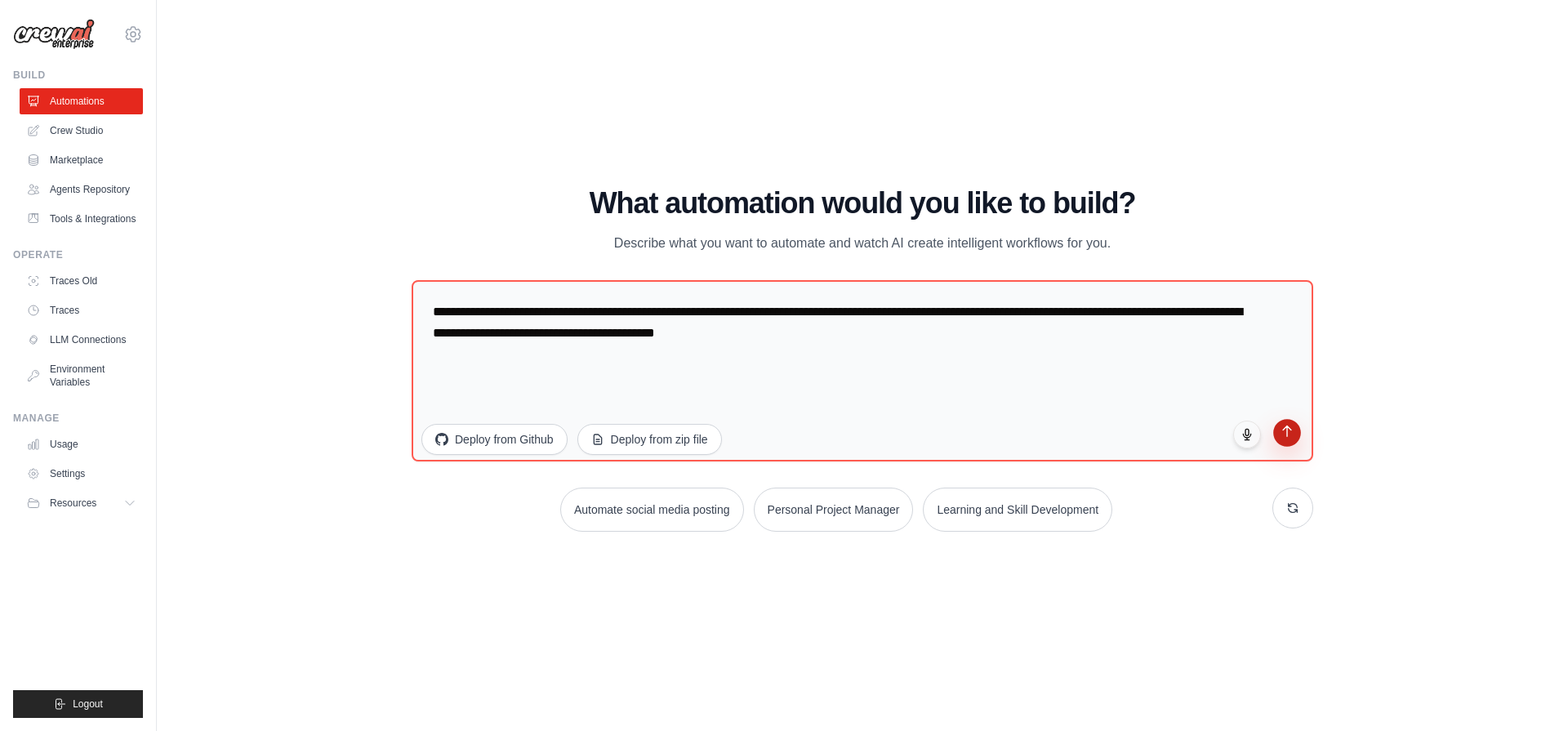
click at [1288, 437] on icon "submit" at bounding box center [1287, 431] width 14 height 14
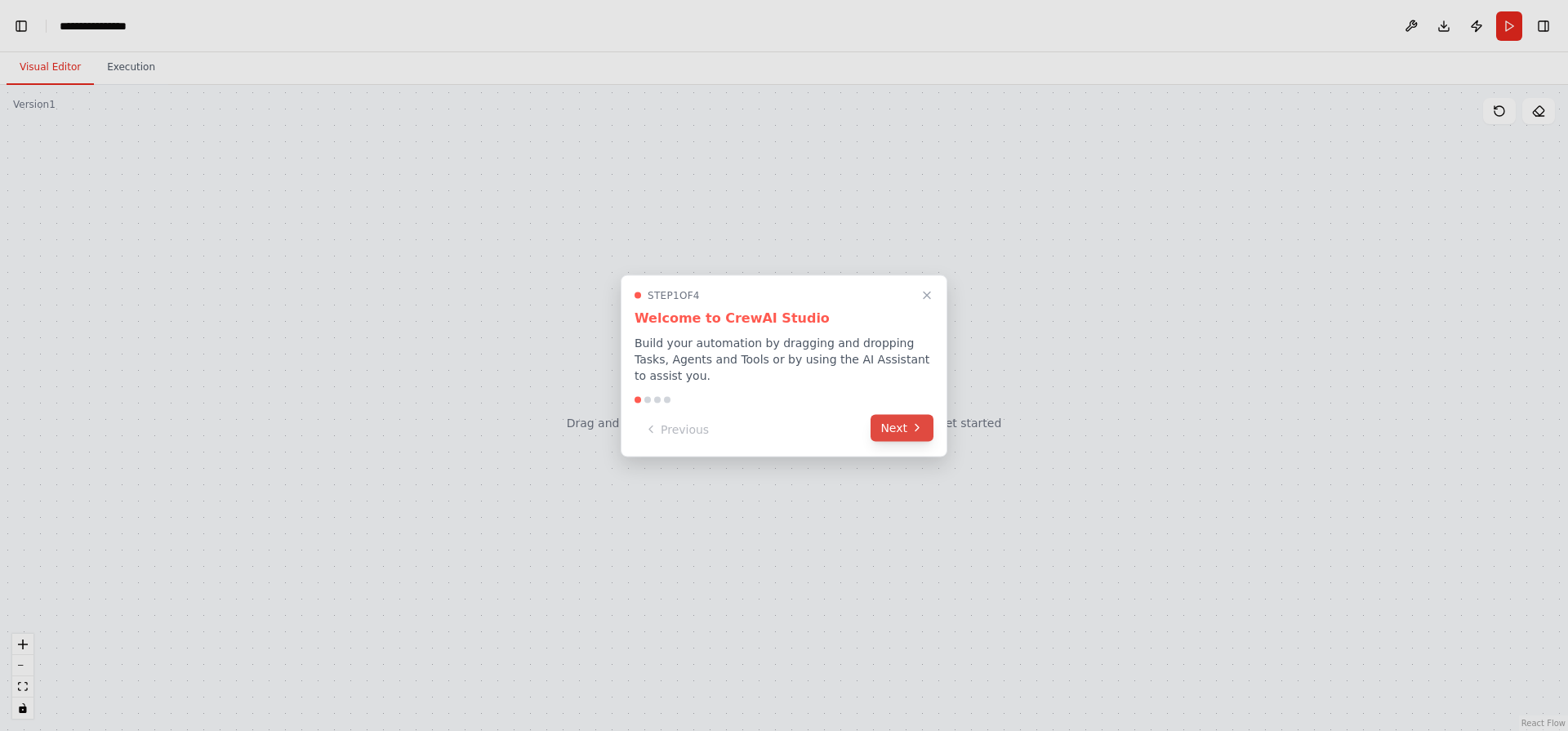
scroll to position [2299, 0]
click at [902, 417] on button "Next" at bounding box center [901, 428] width 63 height 27
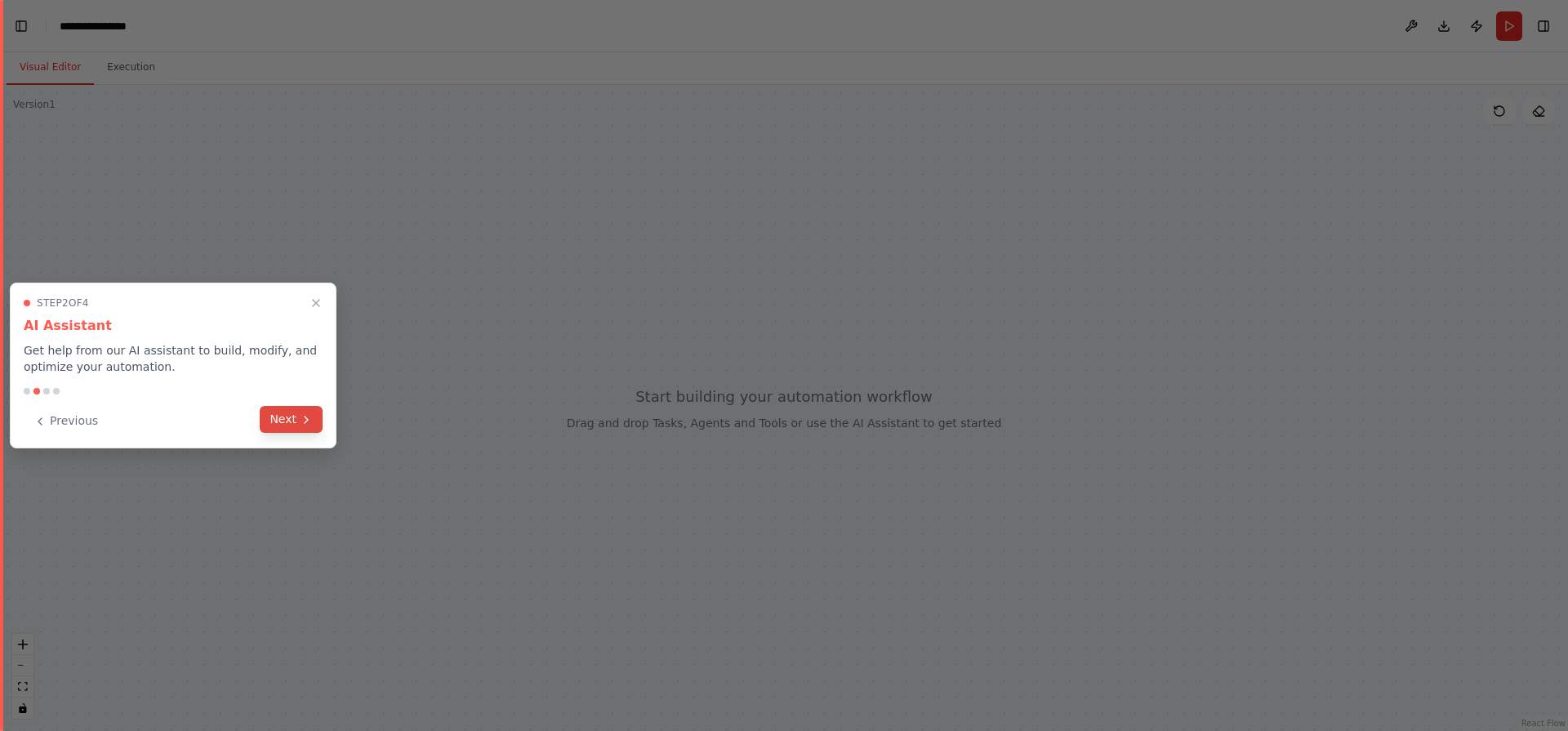
click at [292, 428] on button "Next" at bounding box center [291, 419] width 63 height 27
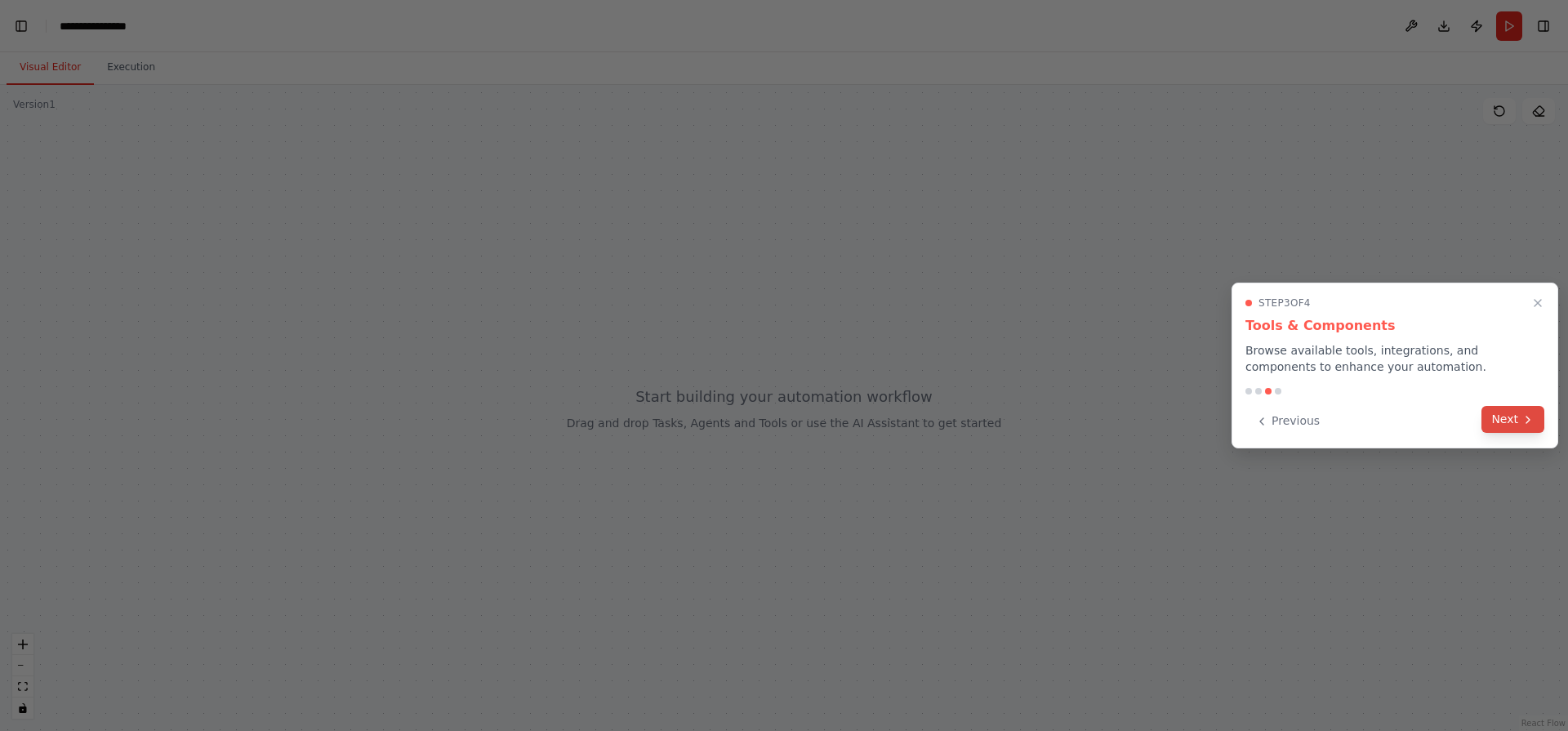
click at [1511, 427] on button "Next" at bounding box center [1513, 419] width 63 height 27
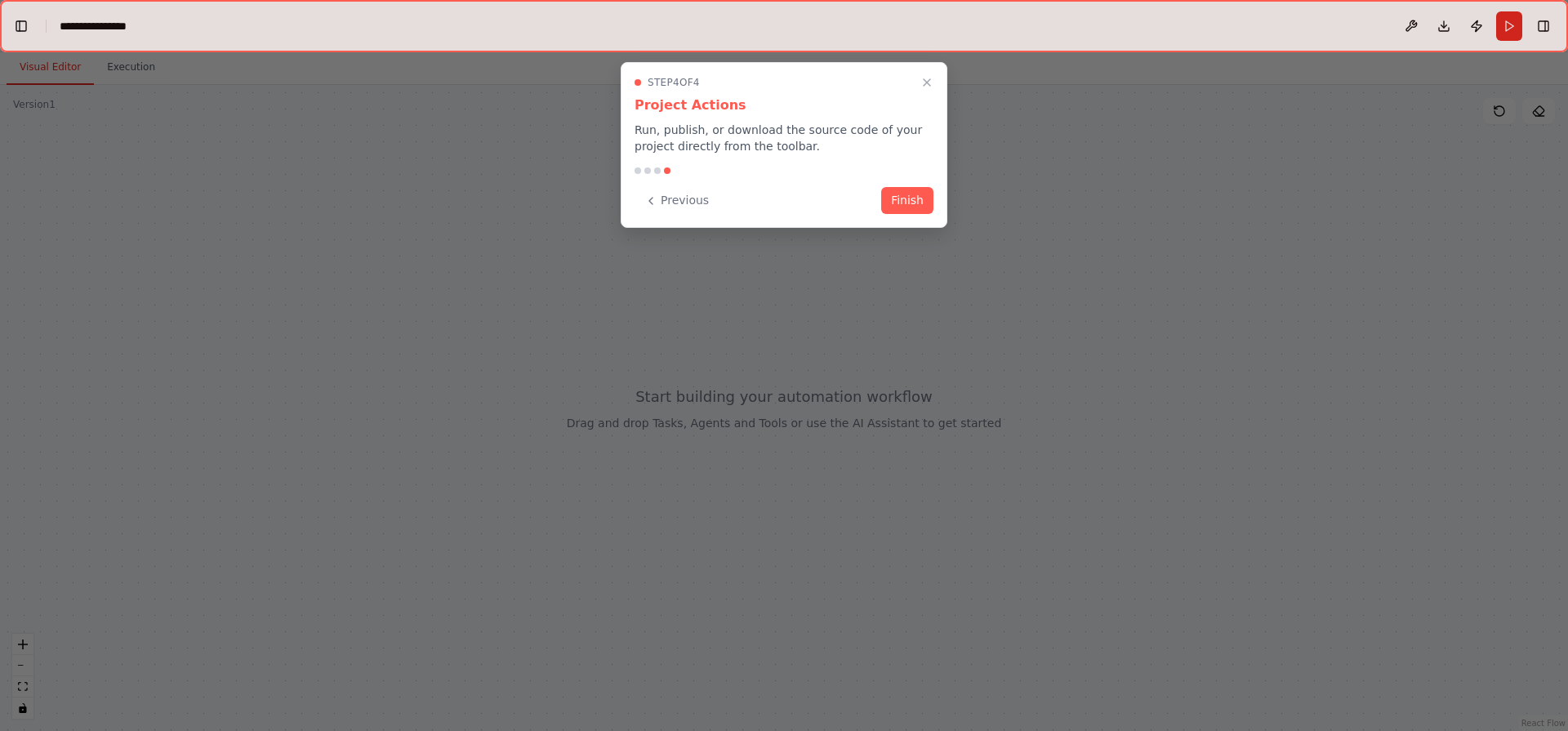
scroll to position [4958, 0]
click at [904, 207] on button "Finish" at bounding box center [907, 199] width 52 height 27
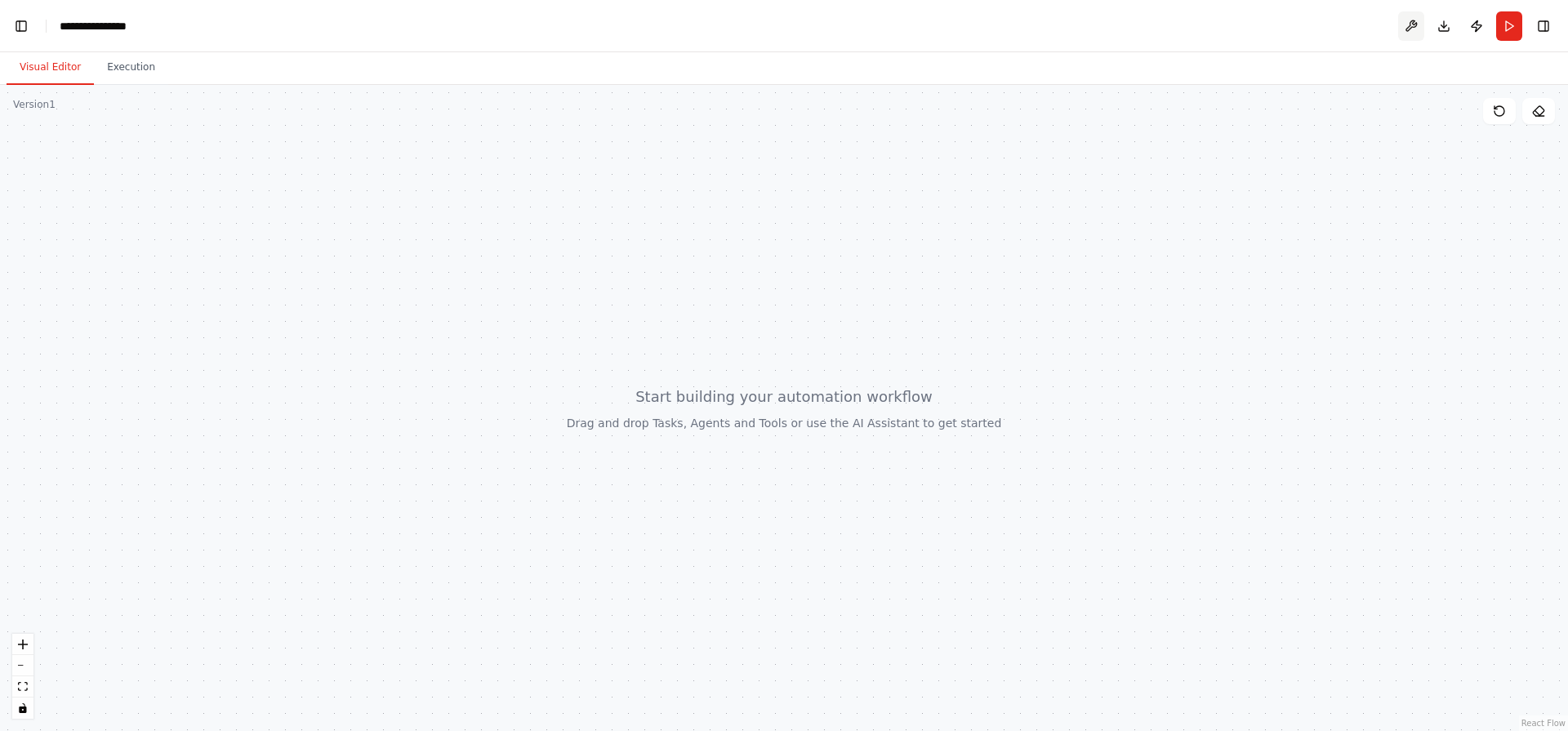
scroll to position [7455, 0]
click at [1411, 31] on button at bounding box center [1411, 26] width 26 height 29
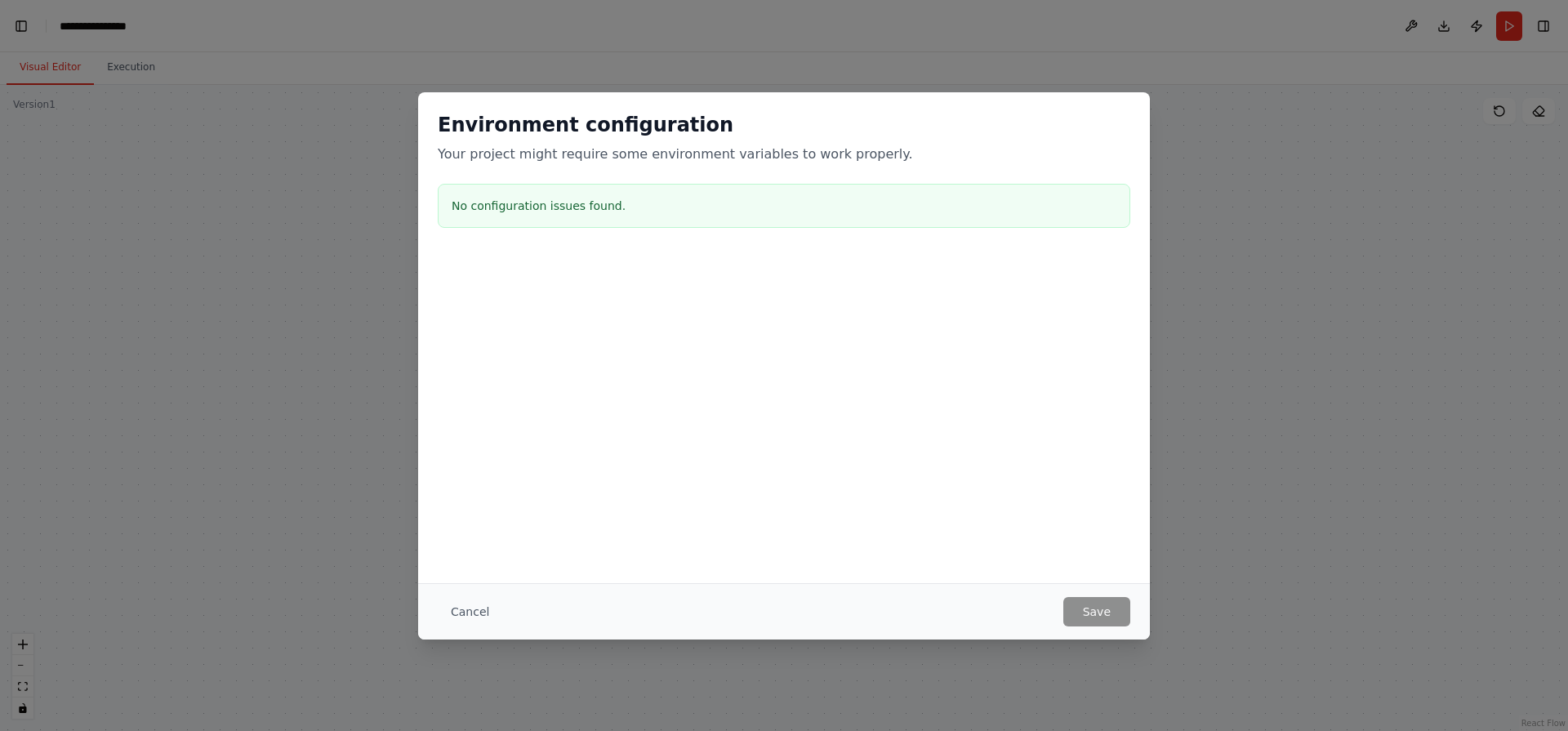
scroll to position [7553, 0]
click at [468, 610] on button "Cancel" at bounding box center [470, 611] width 64 height 29
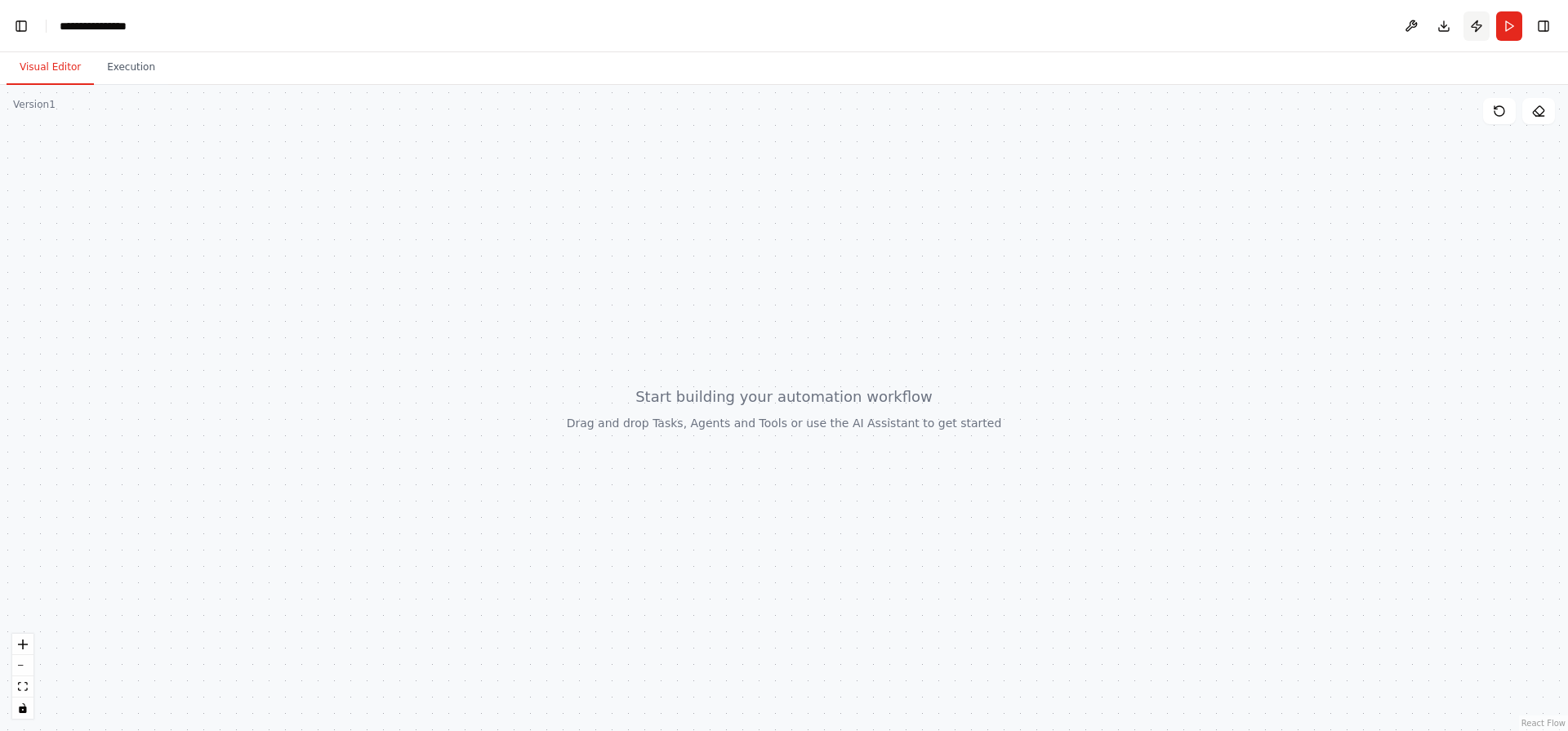
click at [1480, 33] on button "Publish" at bounding box center [1476, 26] width 26 height 29
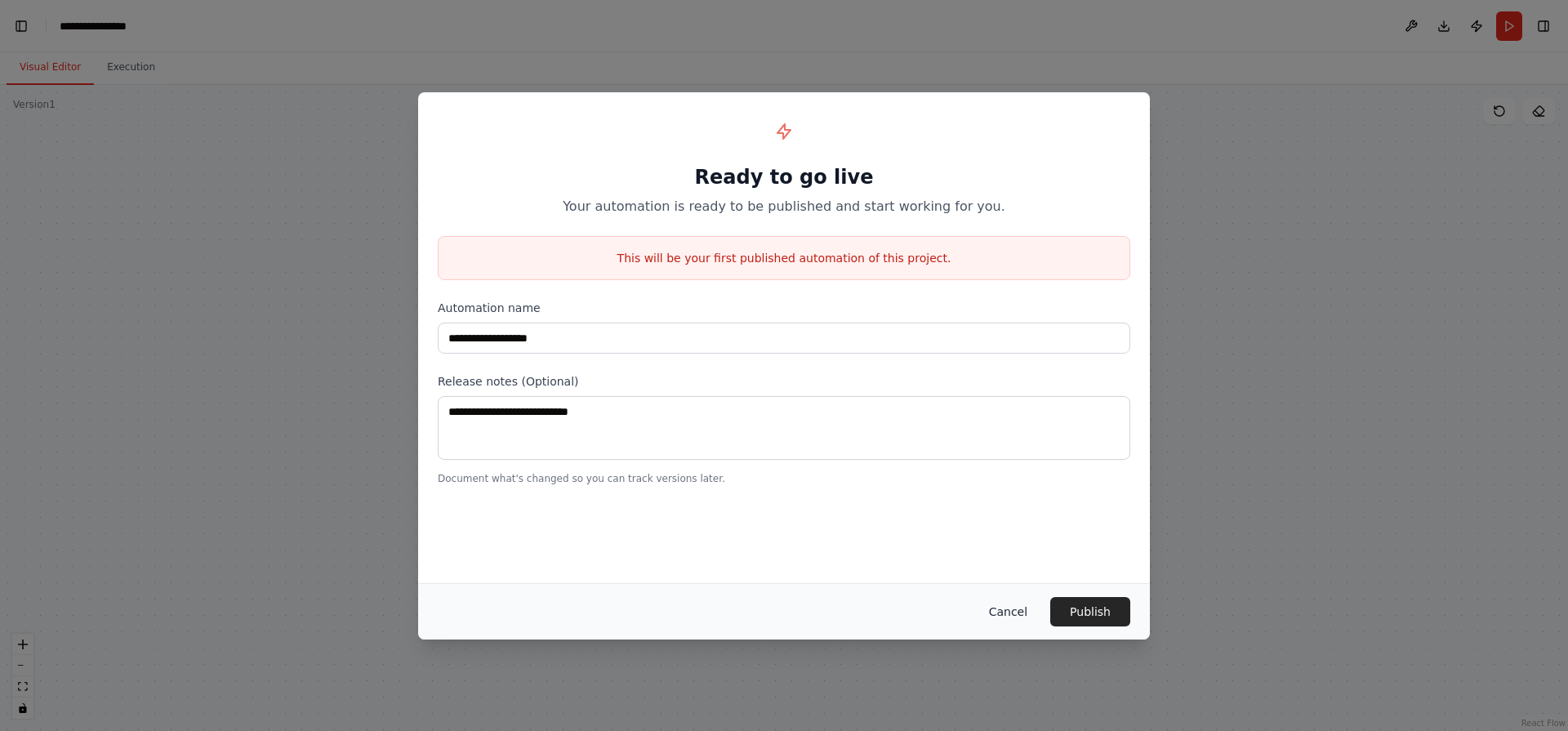
click at [1014, 615] on button "Cancel" at bounding box center [1008, 611] width 64 height 29
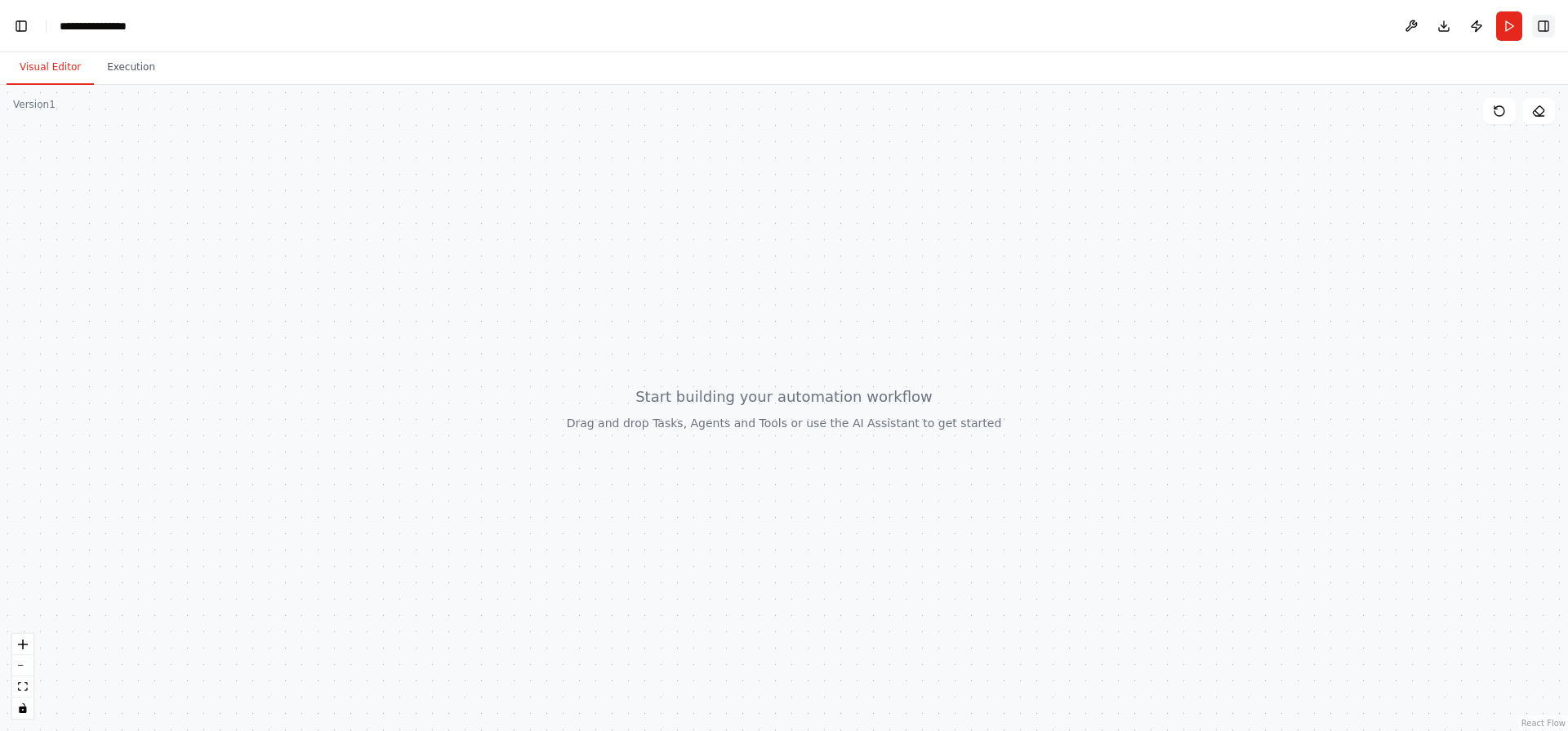
click at [1543, 27] on button "Toggle Right Sidebar" at bounding box center [1544, 26] width 23 height 23
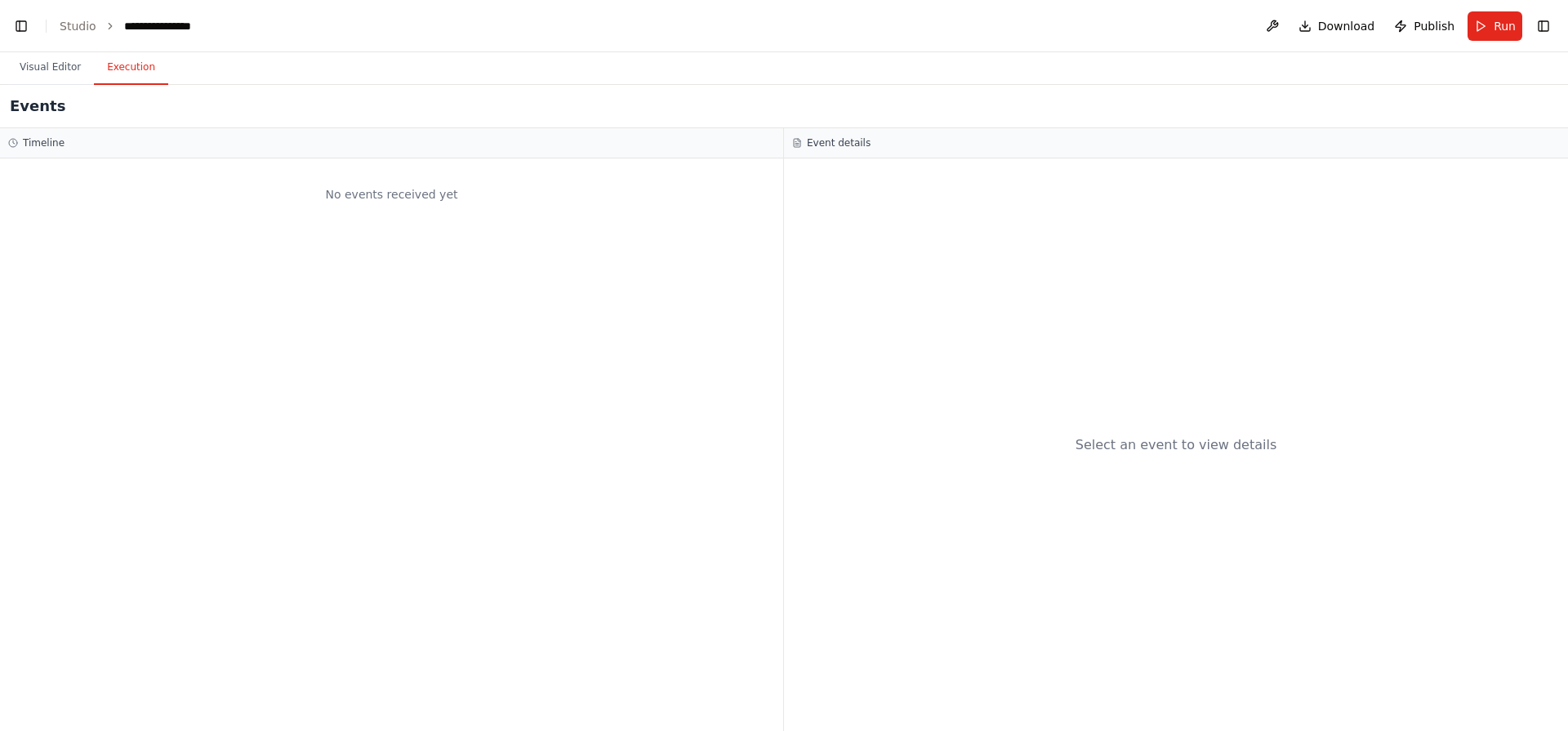
click at [119, 77] on button "Execution" at bounding box center [131, 67] width 74 height 34
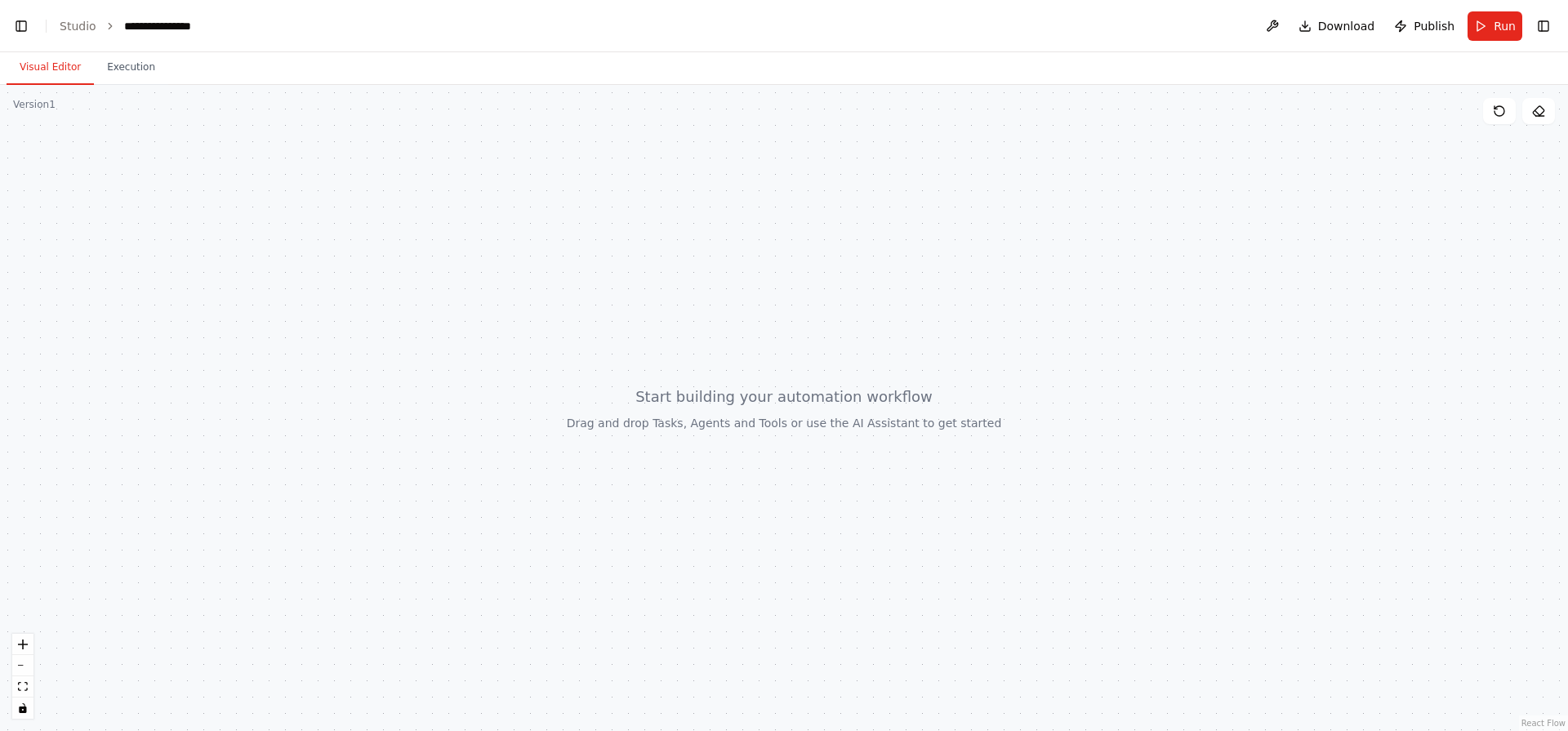
click at [66, 78] on button "Visual Editor" at bounding box center [51, 67] width 87 height 34
click at [1, 20] on button "Toggle Sidebar" at bounding box center [-1, 366] width 13 height 731
click at [16, 26] on button "Toggle Left Sidebar" at bounding box center [21, 26] width 23 height 23
click at [17, 28] on button "Toggle Left Sidebar" at bounding box center [21, 26] width 23 height 23
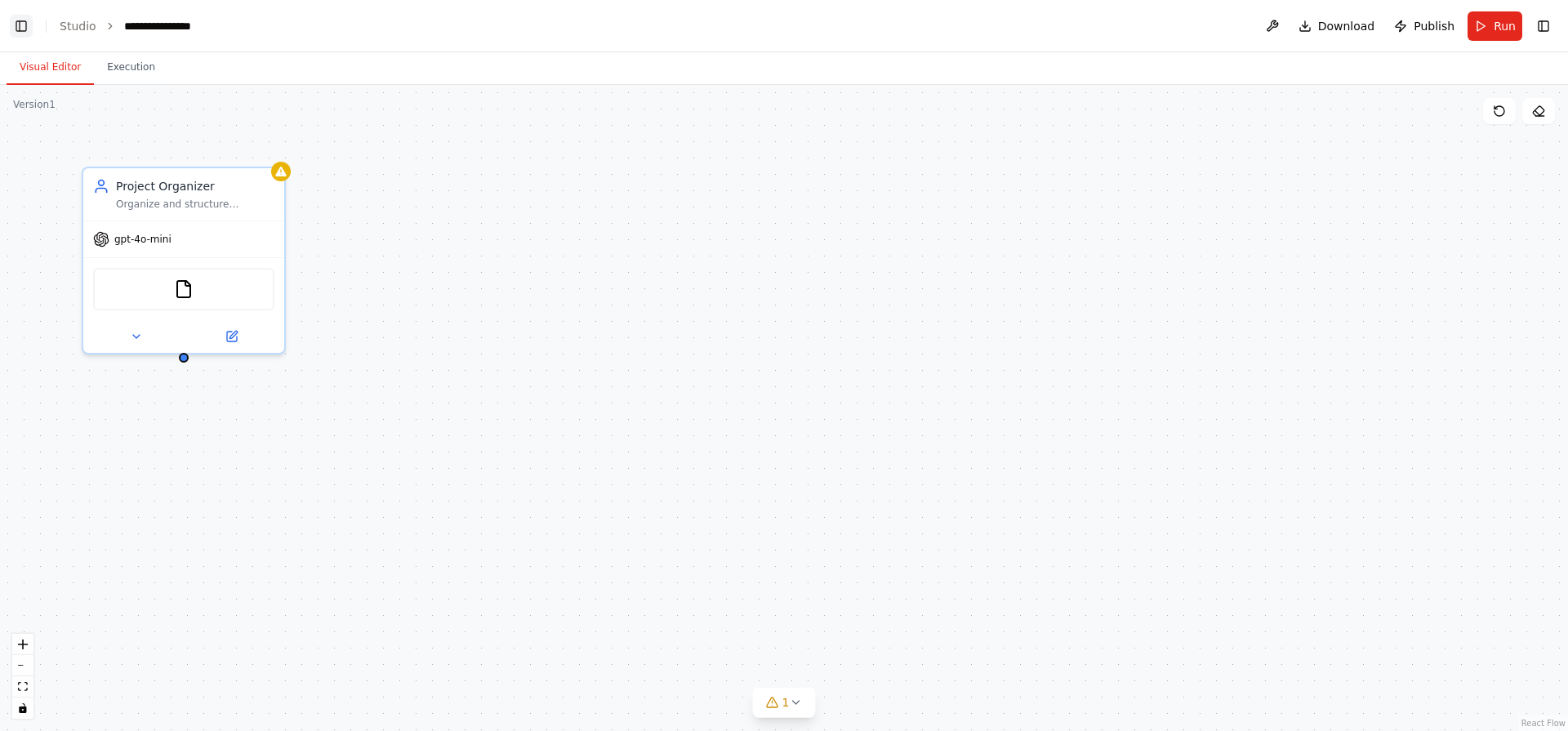
scroll to position [12335, 0]
click at [21, 33] on button "Toggle Left Sidebar" at bounding box center [21, 26] width 23 height 23
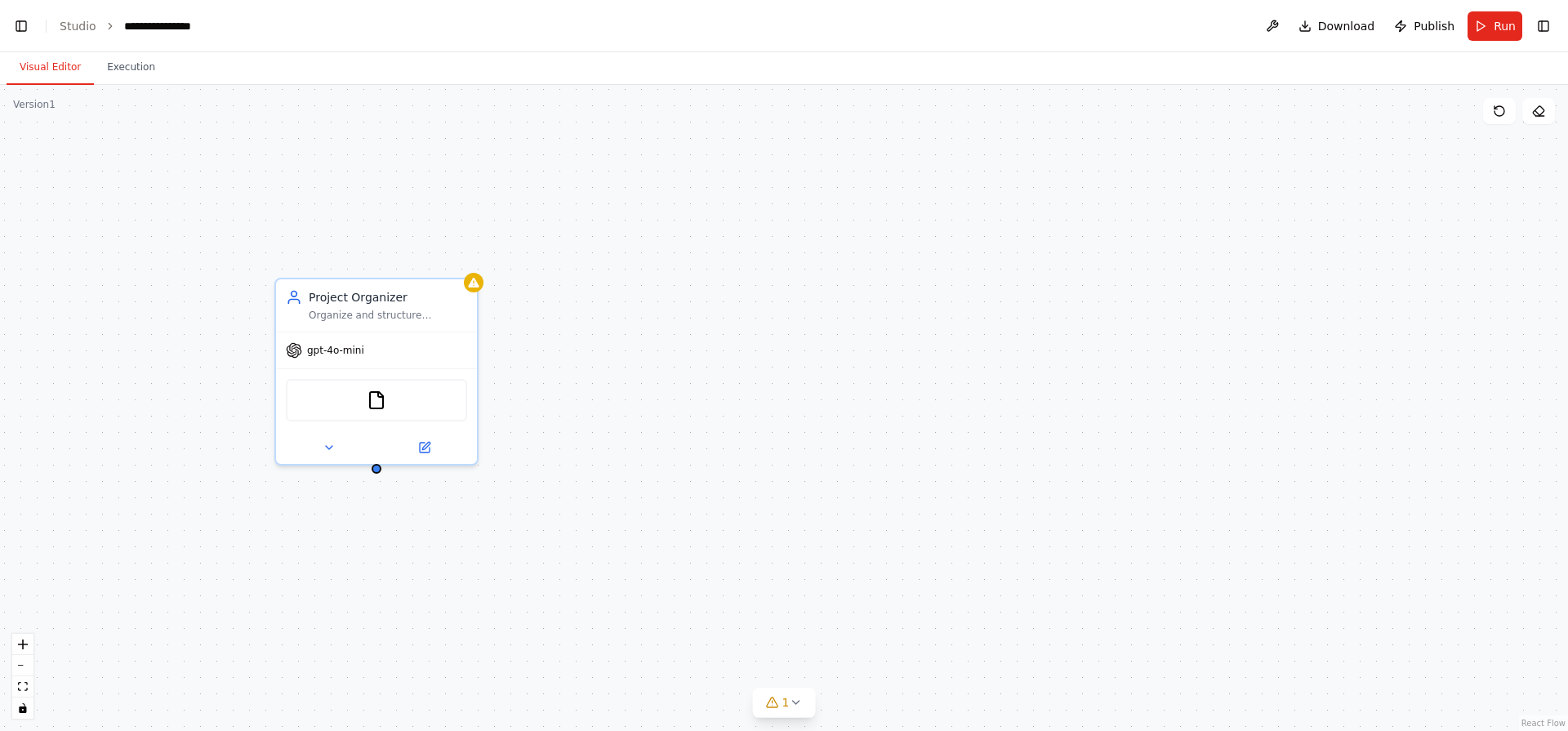
scroll to position [12472, 0]
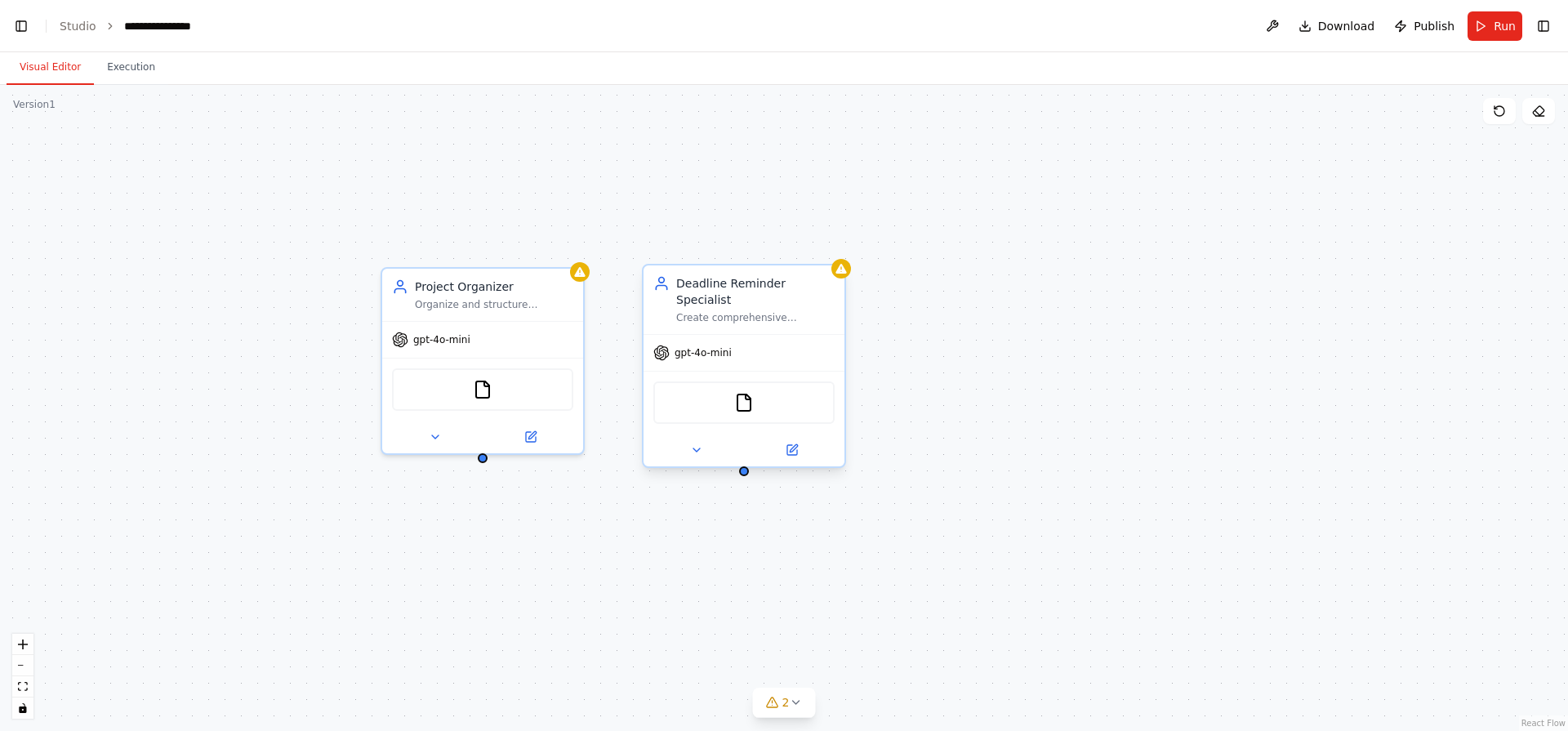
drag, startPoint x: 468, startPoint y: 346, endPoint x: 686, endPoint y: 390, distance: 222.4
click at [686, 390] on div "Project Organizer Organize and structure personal projects by creating clear pr…" at bounding box center [784, 407] width 1568 height 645
click at [475, 324] on div "gpt-4o-mini" at bounding box center [482, 336] width 201 height 36
click at [472, 344] on div "gpt-4o-mini" at bounding box center [482, 336] width 201 height 36
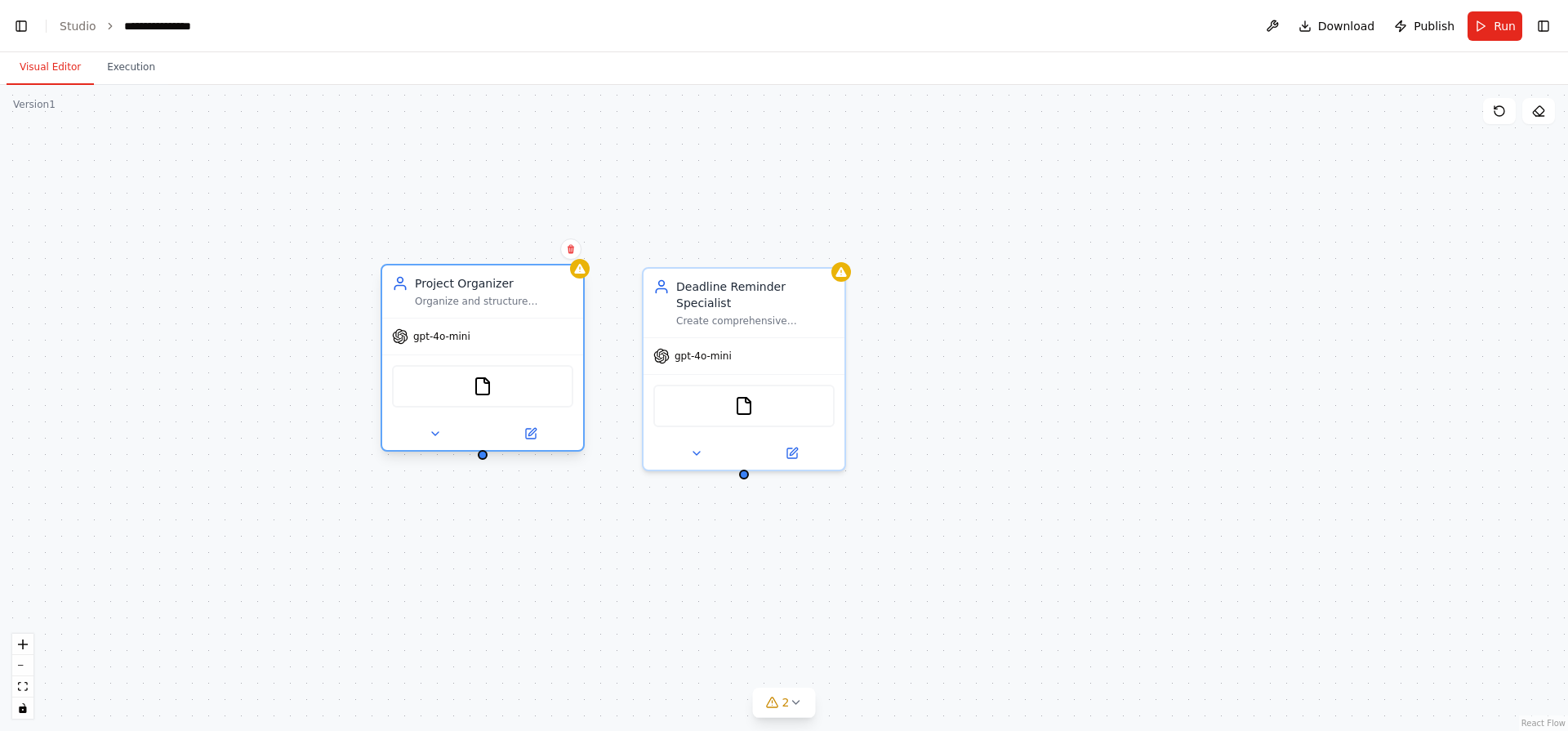
click at [472, 344] on div "gpt-4o-mini" at bounding box center [482, 336] width 201 height 36
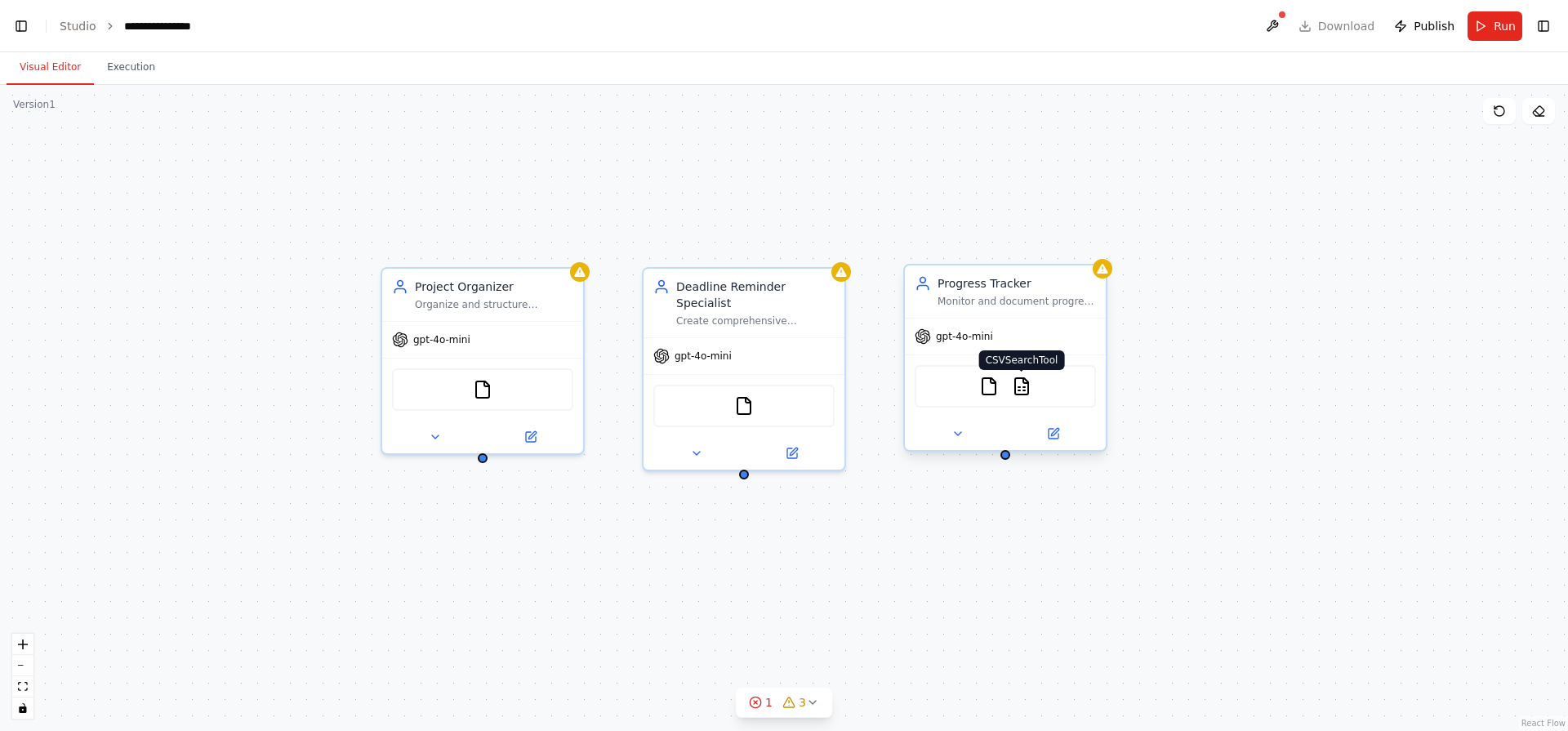
scroll to position [12772, 0]
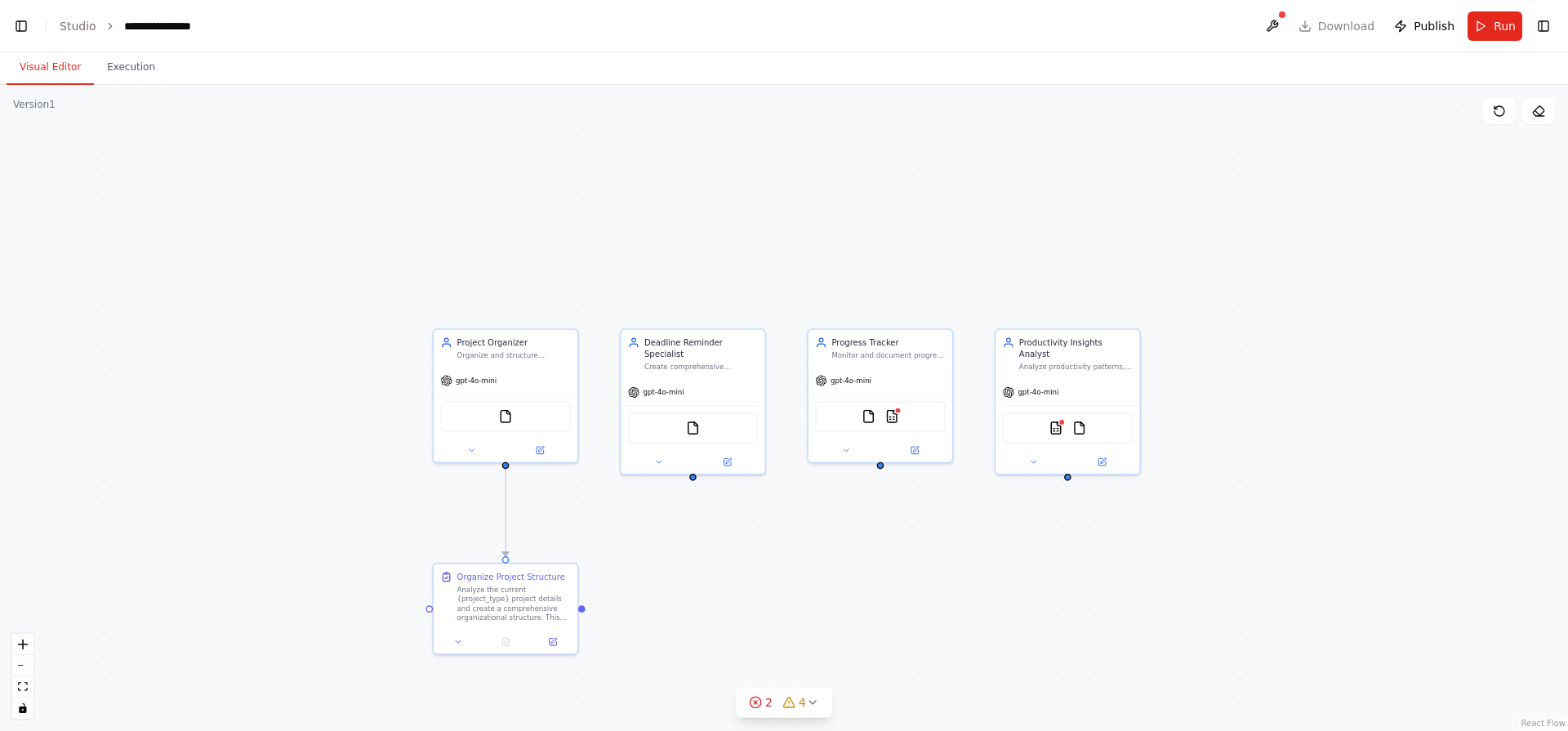
drag, startPoint x: 1006, startPoint y: 513, endPoint x: 886, endPoint y: 506, distance: 120.2
click at [886, 506] on div ".deletable-edge-delete-btn { width: 20px; height: 20px; border: 0px solid #ffff…" at bounding box center [784, 407] width 1568 height 645
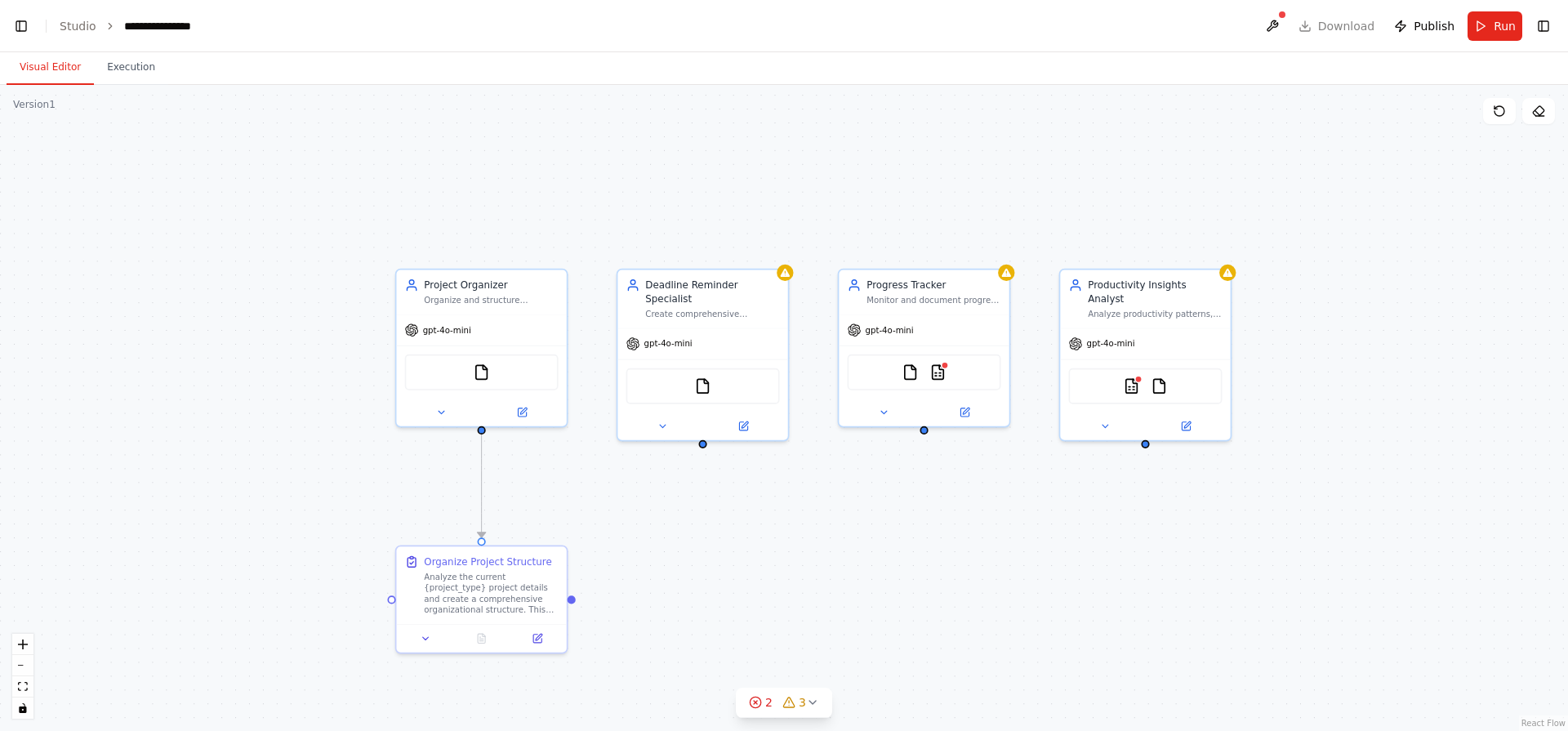
drag, startPoint x: 848, startPoint y: 523, endPoint x: 963, endPoint y: 471, distance: 126.2
click at [963, 471] on div ".deletable-edge-delete-btn { width: 20px; height: 20px; border: 0px solid #ffff…" at bounding box center [784, 407] width 1568 height 645
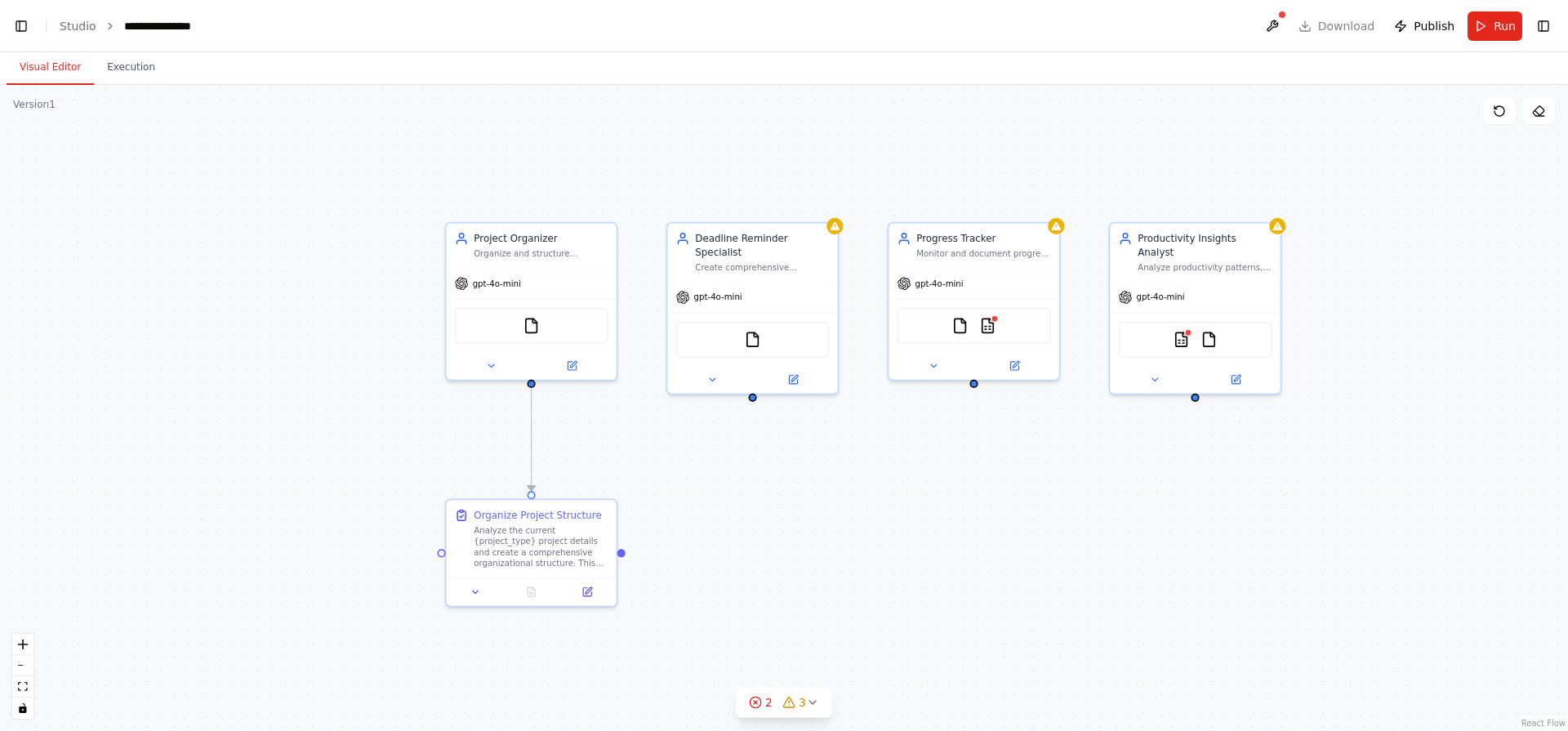
drag, startPoint x: 880, startPoint y: 513, endPoint x: 859, endPoint y: 491, distance: 30.4
click at [859, 491] on div ".deletable-edge-delete-btn { width: 20px; height: 20px; border: 0px solid #ffff…" at bounding box center [784, 407] width 1568 height 645
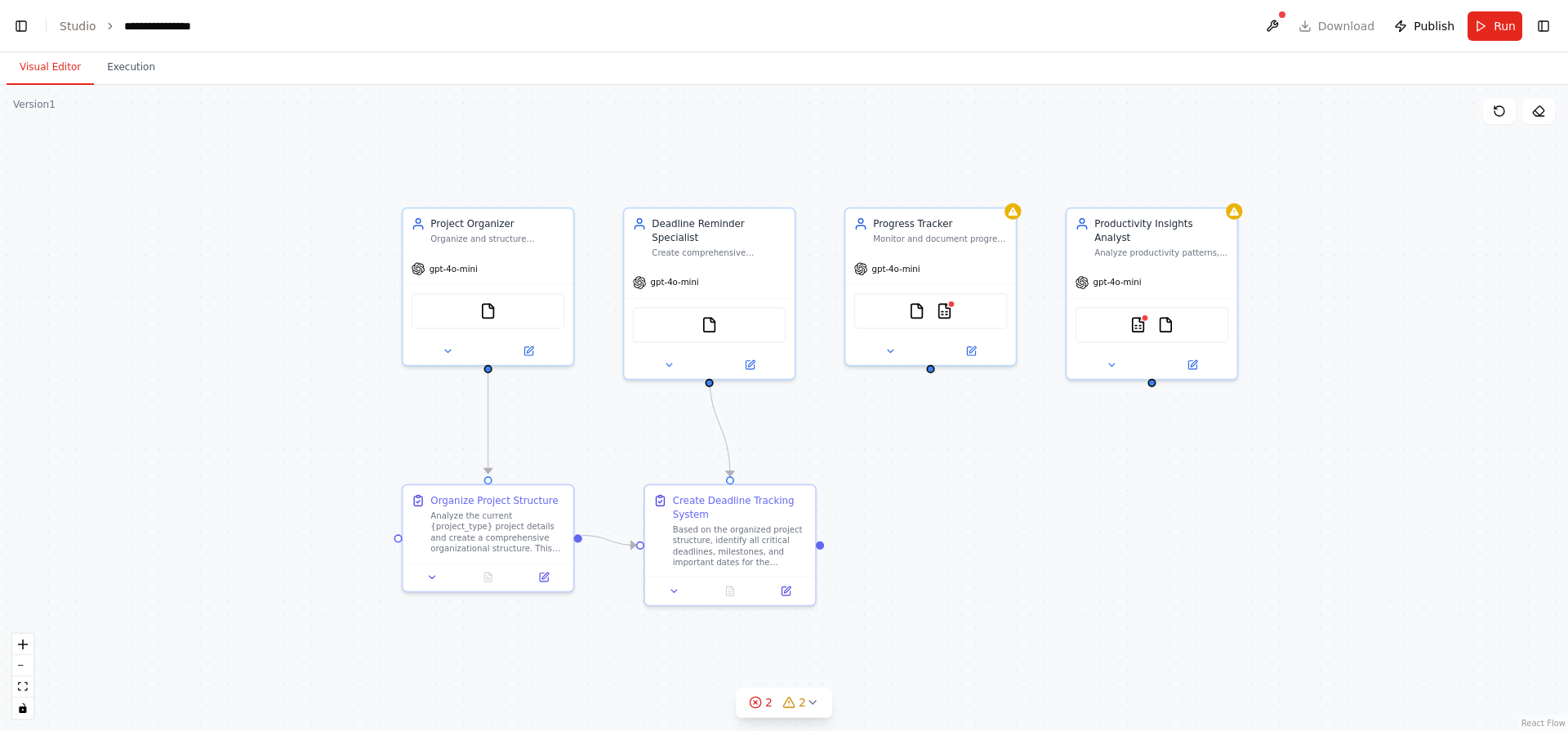
drag, startPoint x: 645, startPoint y: 427, endPoint x: 610, endPoint y: 417, distance: 36.4
click at [610, 417] on div ".deletable-edge-delete-btn { width: 20px; height: 20px; border: 0px solid #ffff…" at bounding box center [784, 407] width 1568 height 645
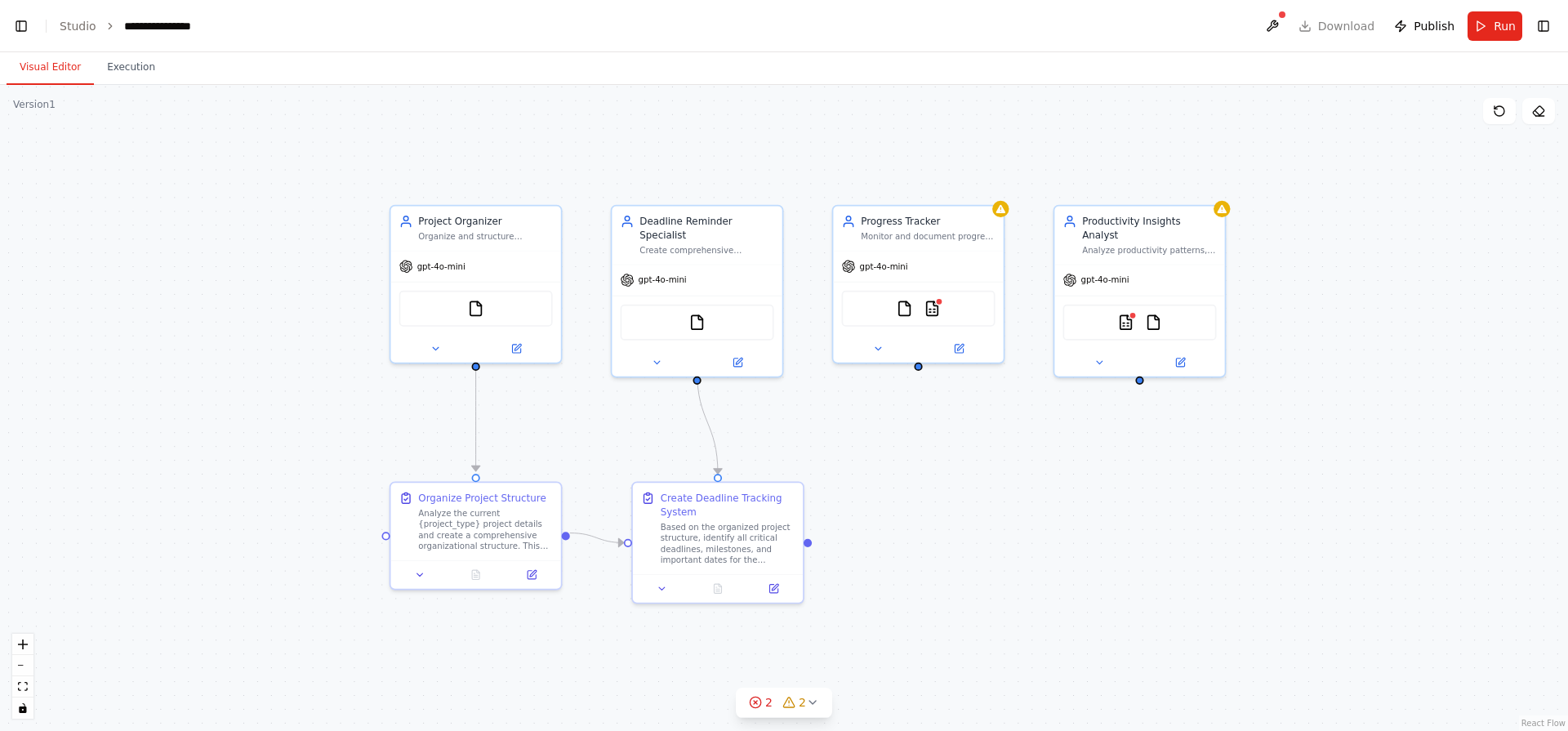
scroll to position [13874, 0]
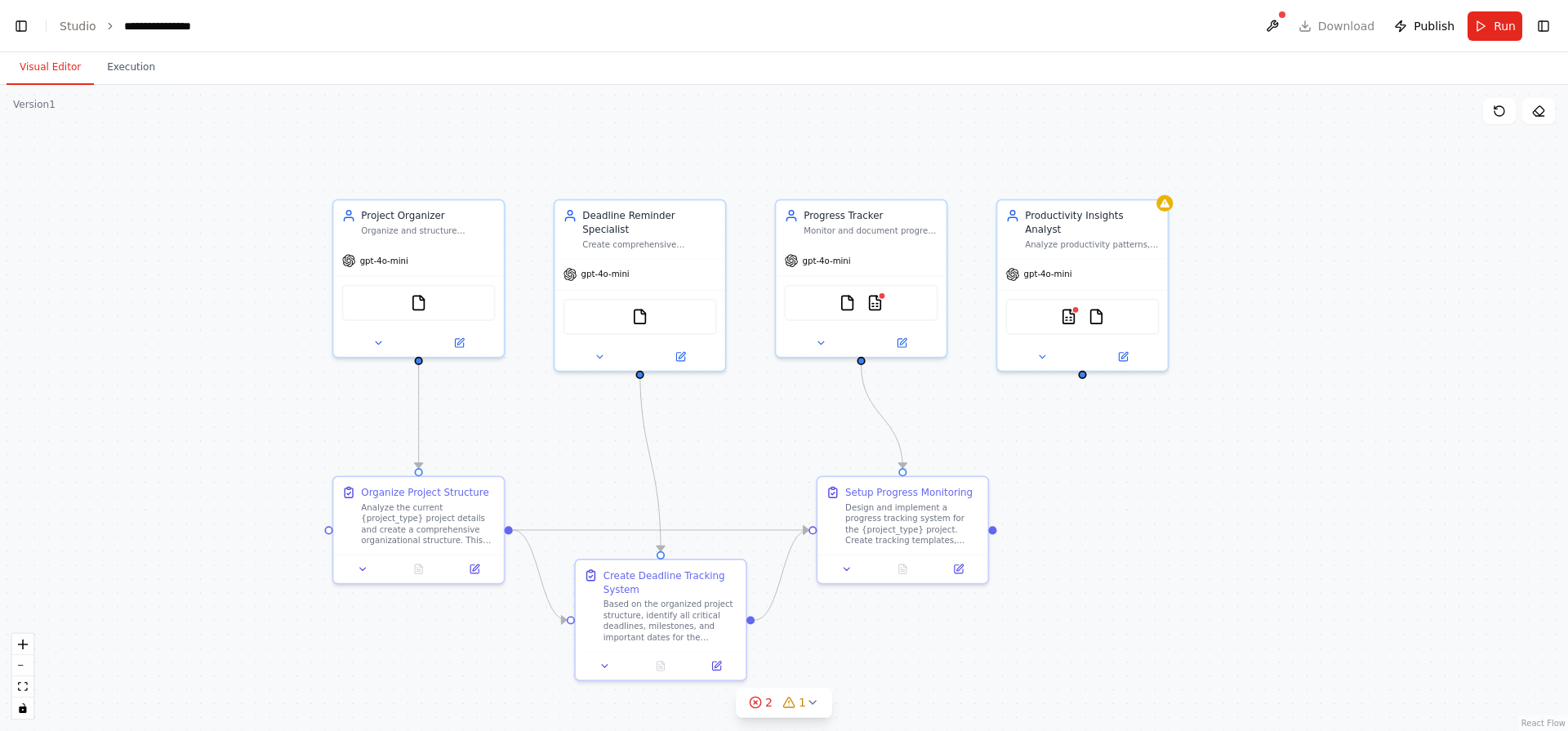
drag, startPoint x: 1203, startPoint y: 470, endPoint x: 1146, endPoint y: 455, distance: 58.9
click at [1146, 455] on div ".deletable-edge-delete-btn { width: 20px; height: 20px; border: 0px solid #ffff…" at bounding box center [784, 407] width 1568 height 645
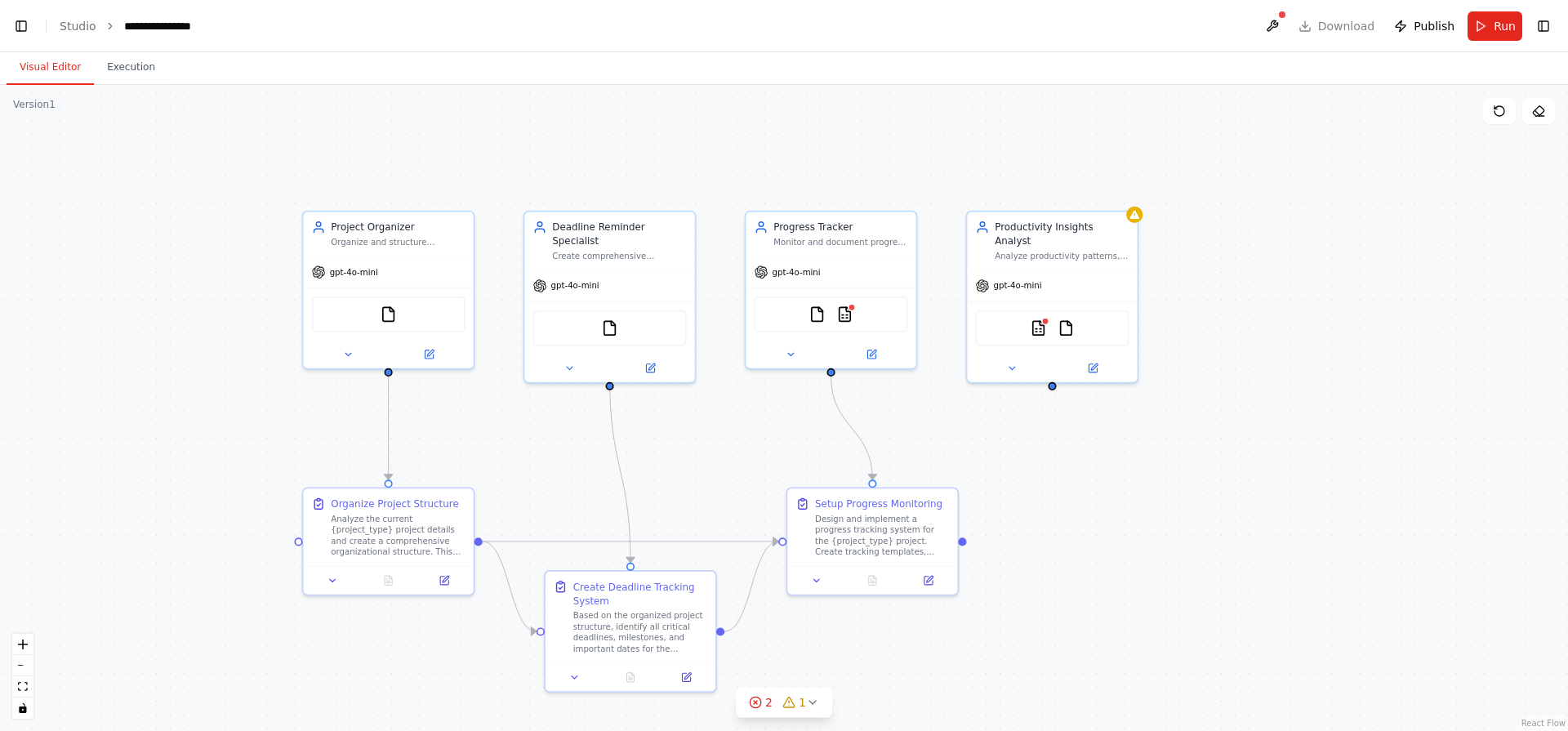
drag, startPoint x: 1249, startPoint y: 461, endPoint x: 1201, endPoint y: 485, distance: 53.7
click at [1201, 485] on div ".deletable-edge-delete-btn { width: 20px; height: 20px; border: 0px solid #ffff…" at bounding box center [784, 407] width 1568 height 645
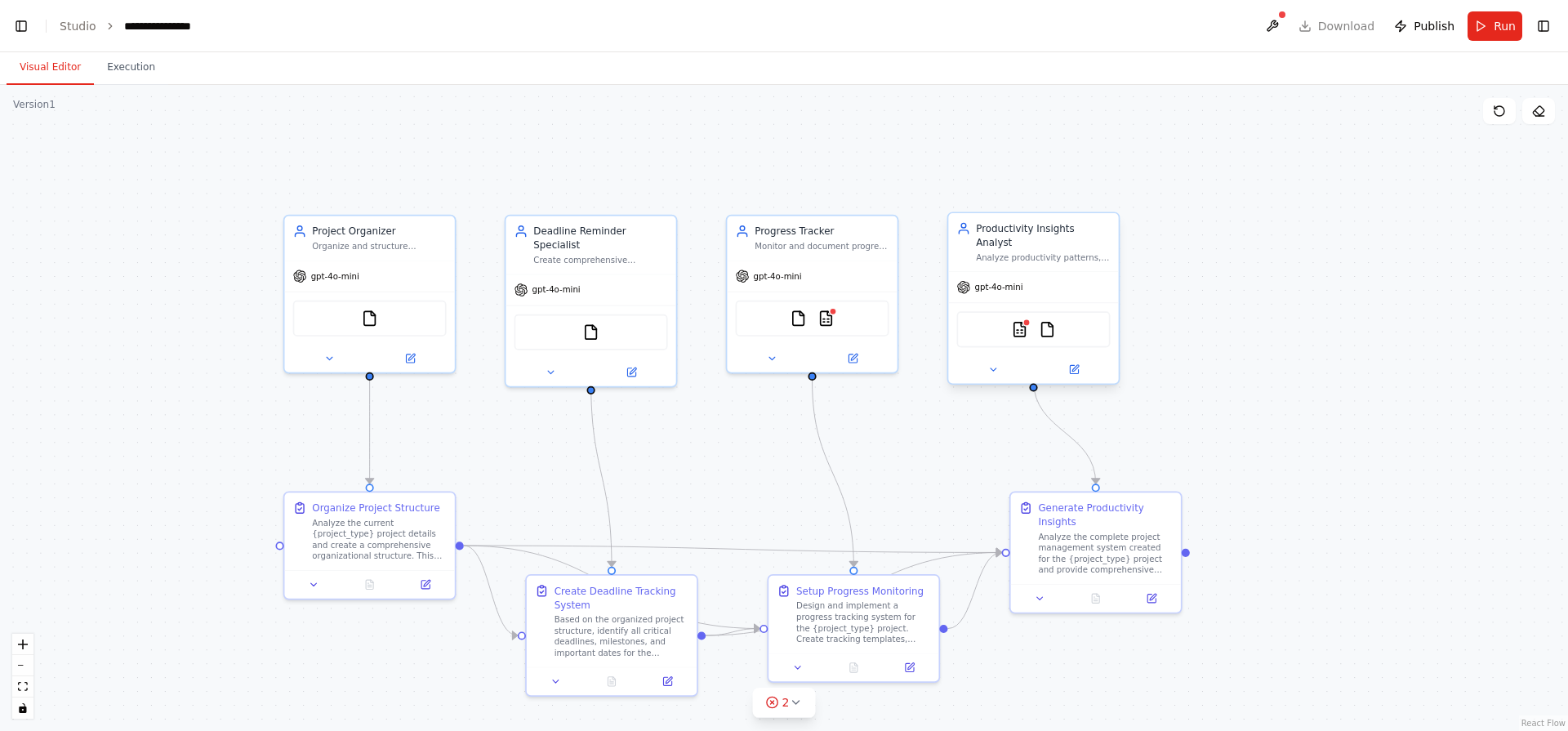
scroll to position [13946, 0]
click at [978, 282] on span "gpt-4o-mini" at bounding box center [999, 288] width 49 height 12
click at [1024, 321] on img at bounding box center [1019, 329] width 17 height 17
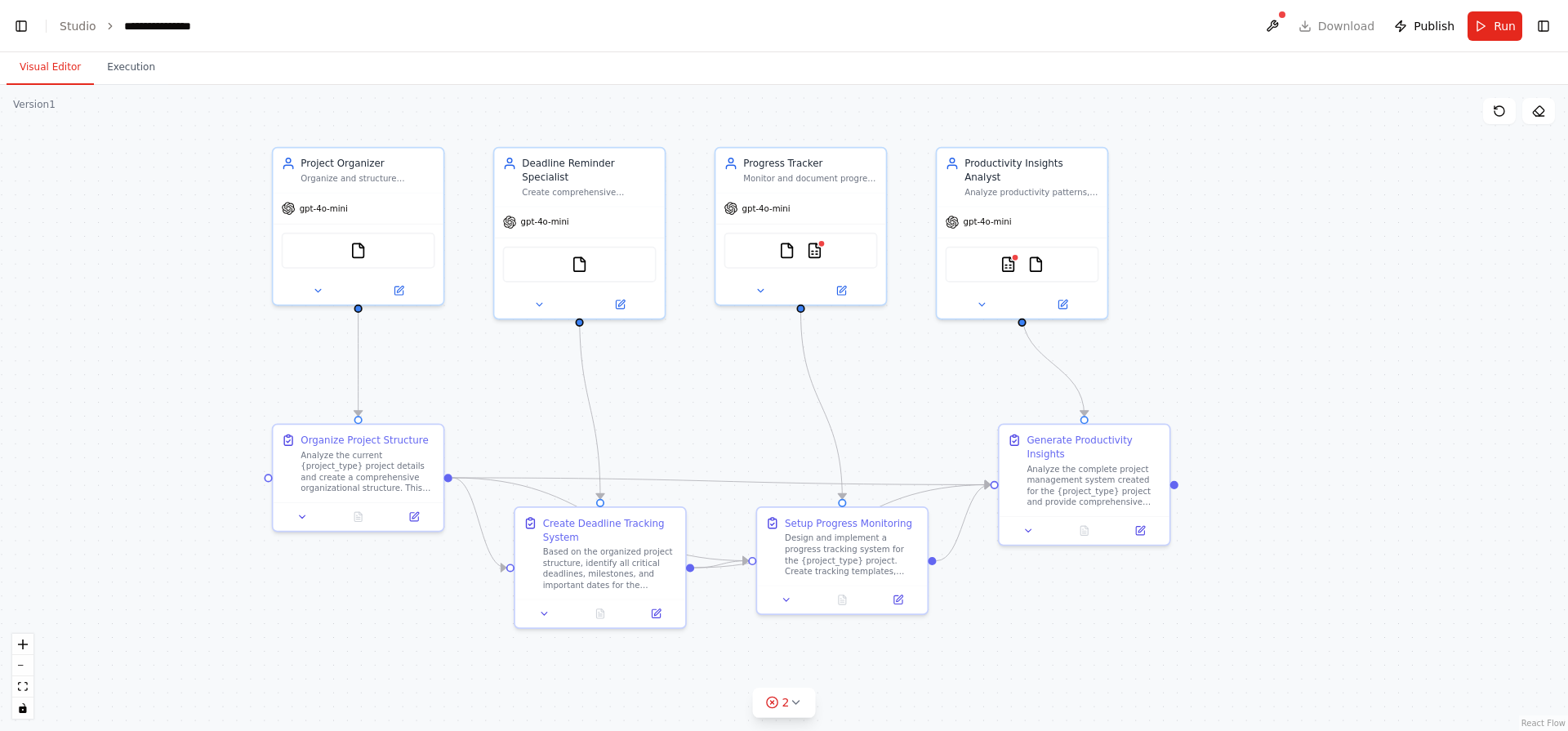
drag, startPoint x: 960, startPoint y: 468, endPoint x: 950, endPoint y: 382, distance: 86.6
click at [950, 382] on div ".deletable-edge-delete-btn { width: 20px; height: 20px; border: 0px solid #ffff…" at bounding box center [784, 407] width 1568 height 645
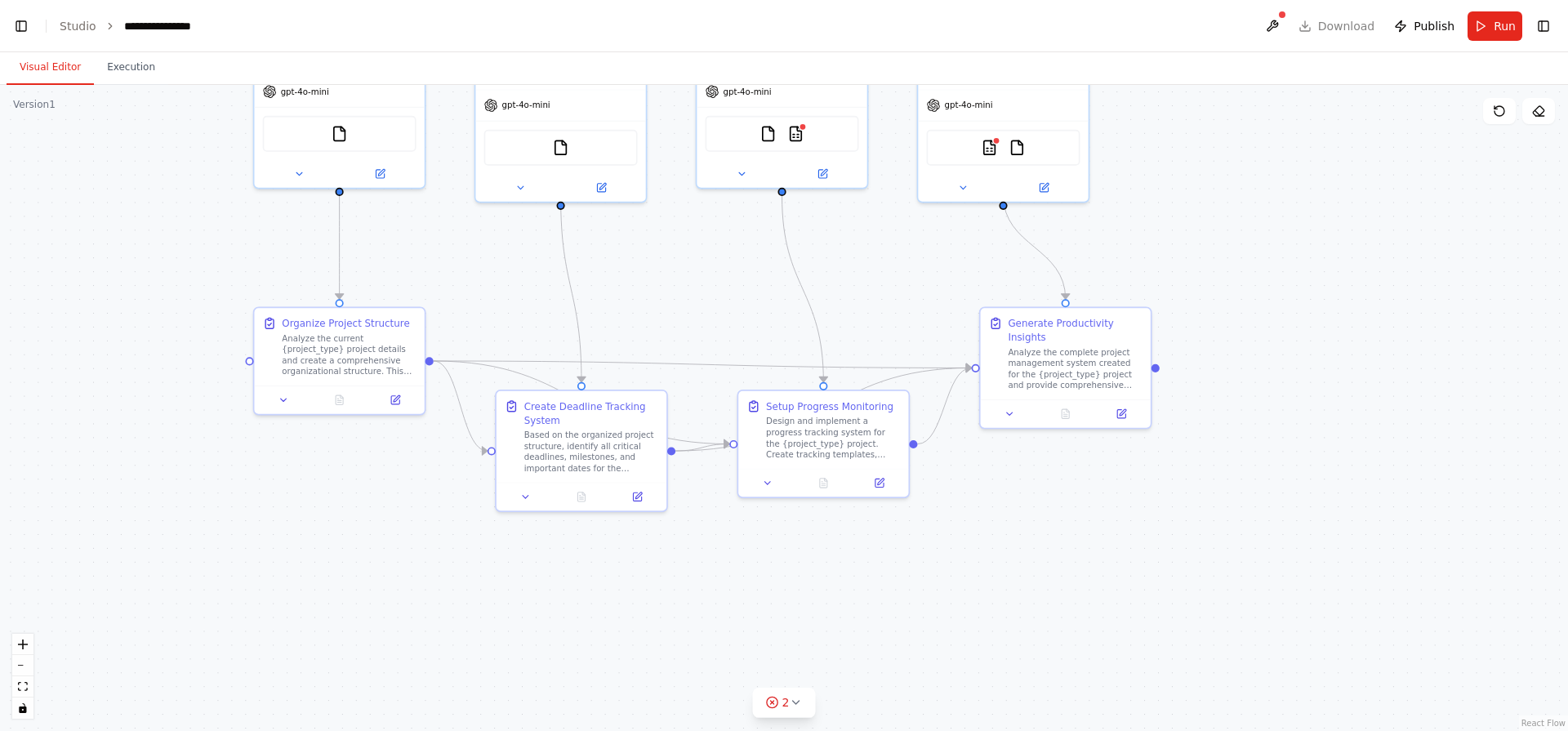
drag, startPoint x: 1060, startPoint y: 615, endPoint x: 1040, endPoint y: 515, distance: 102.0
click at [1040, 515] on div ".deletable-edge-delete-btn { width: 20px; height: 20px; border: 0px solid #ffff…" at bounding box center [784, 407] width 1568 height 645
click at [84, 31] on link "Studio" at bounding box center [78, 25] width 37 height 13
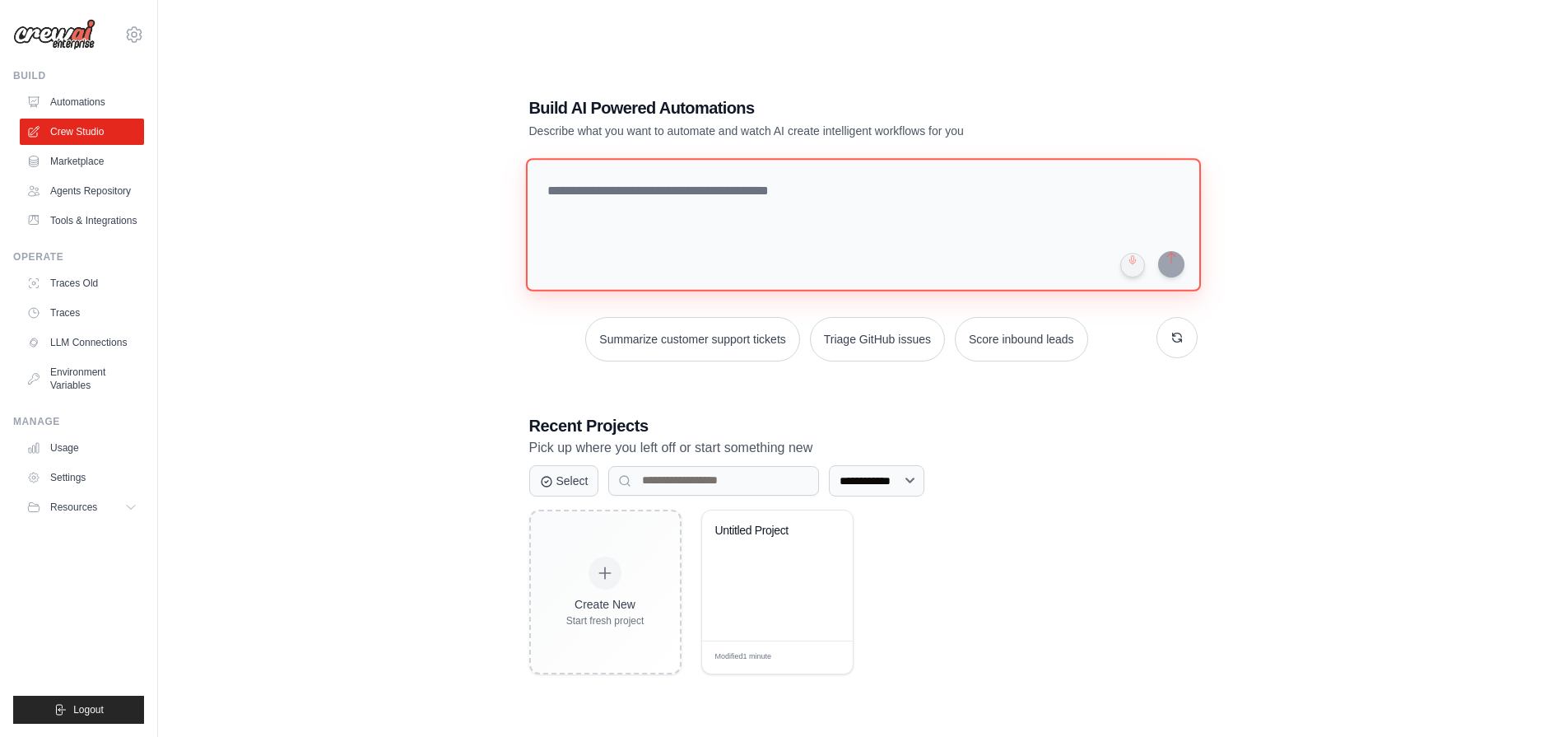
click at [863, 253] on textarea at bounding box center [862, 224] width 675 height 133
